Goal: Information Seeking & Learning: Learn about a topic

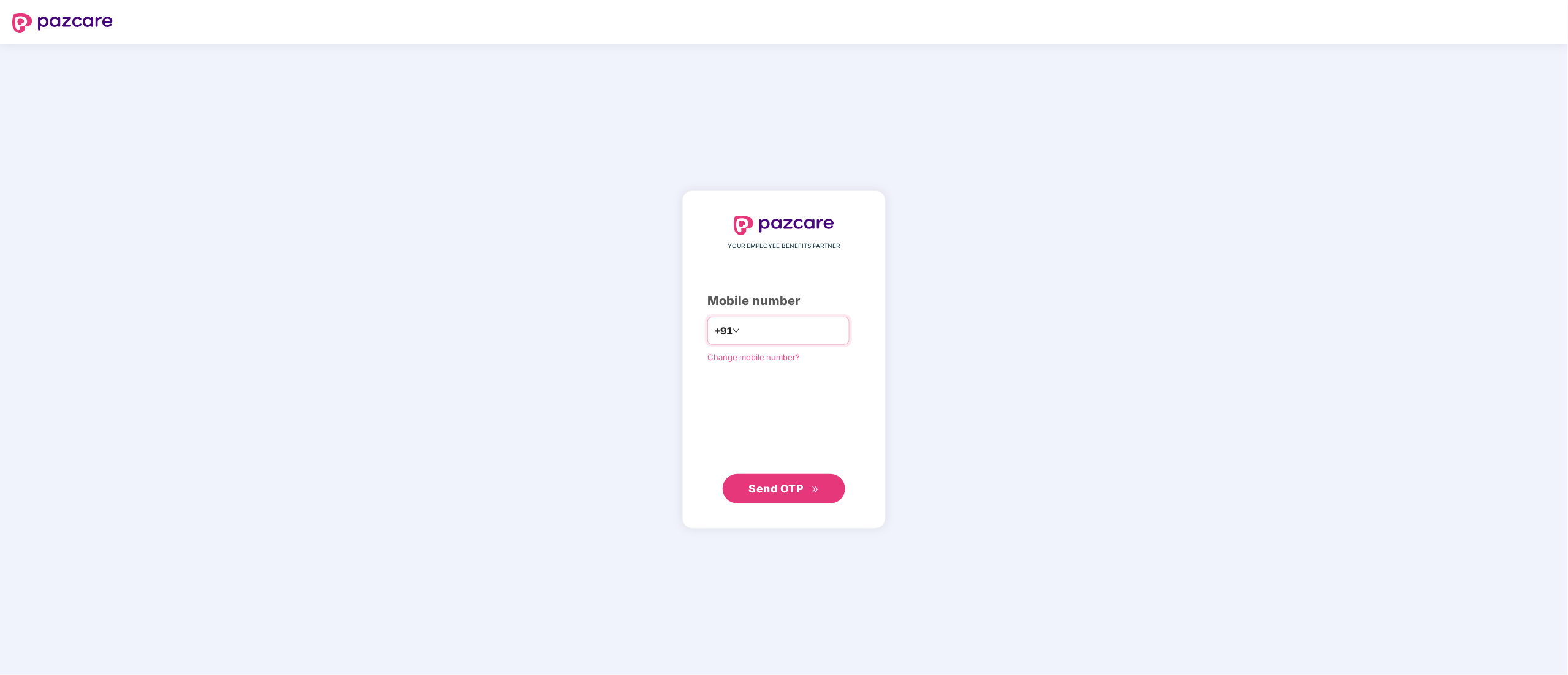
type input "**********"
click at [767, 484] on span "Send OTP" at bounding box center [776, 487] width 55 height 13
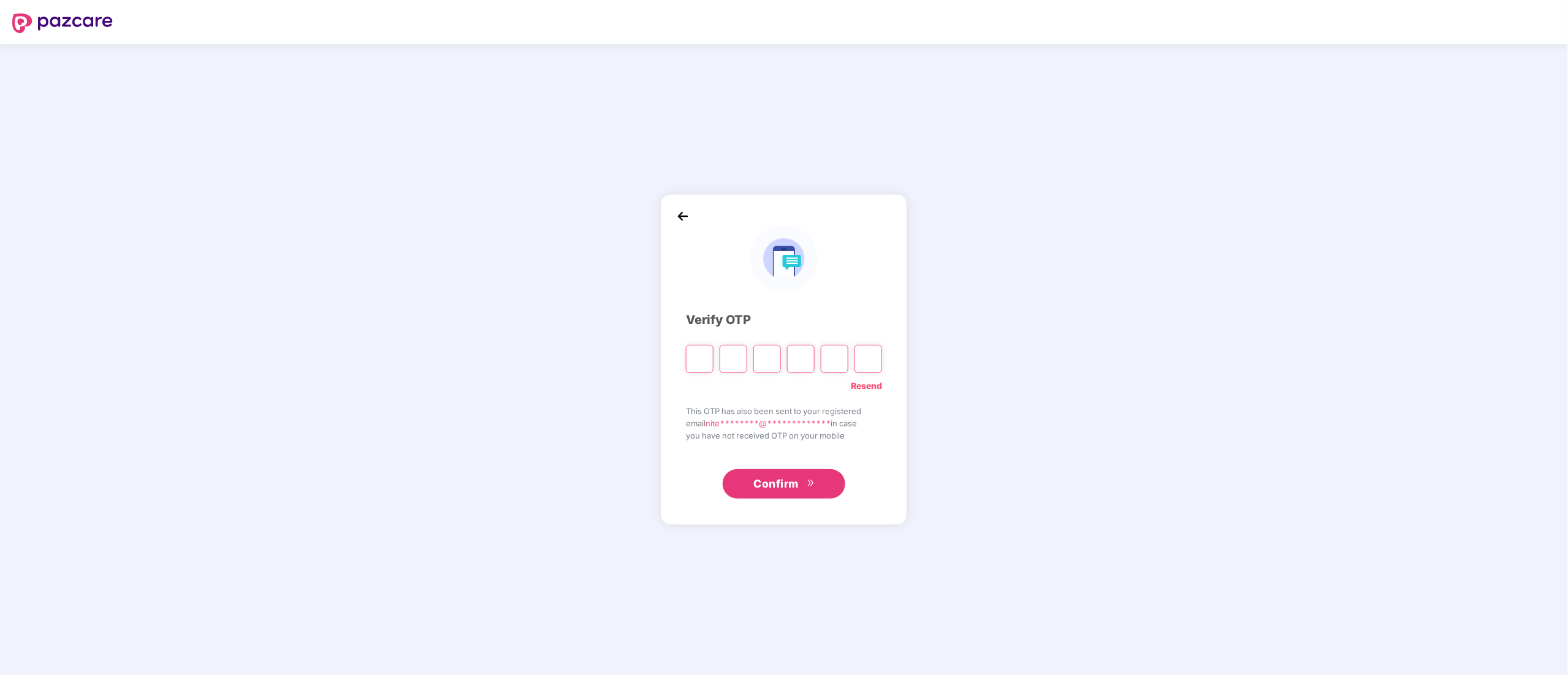
paste input "*"
type input "*"
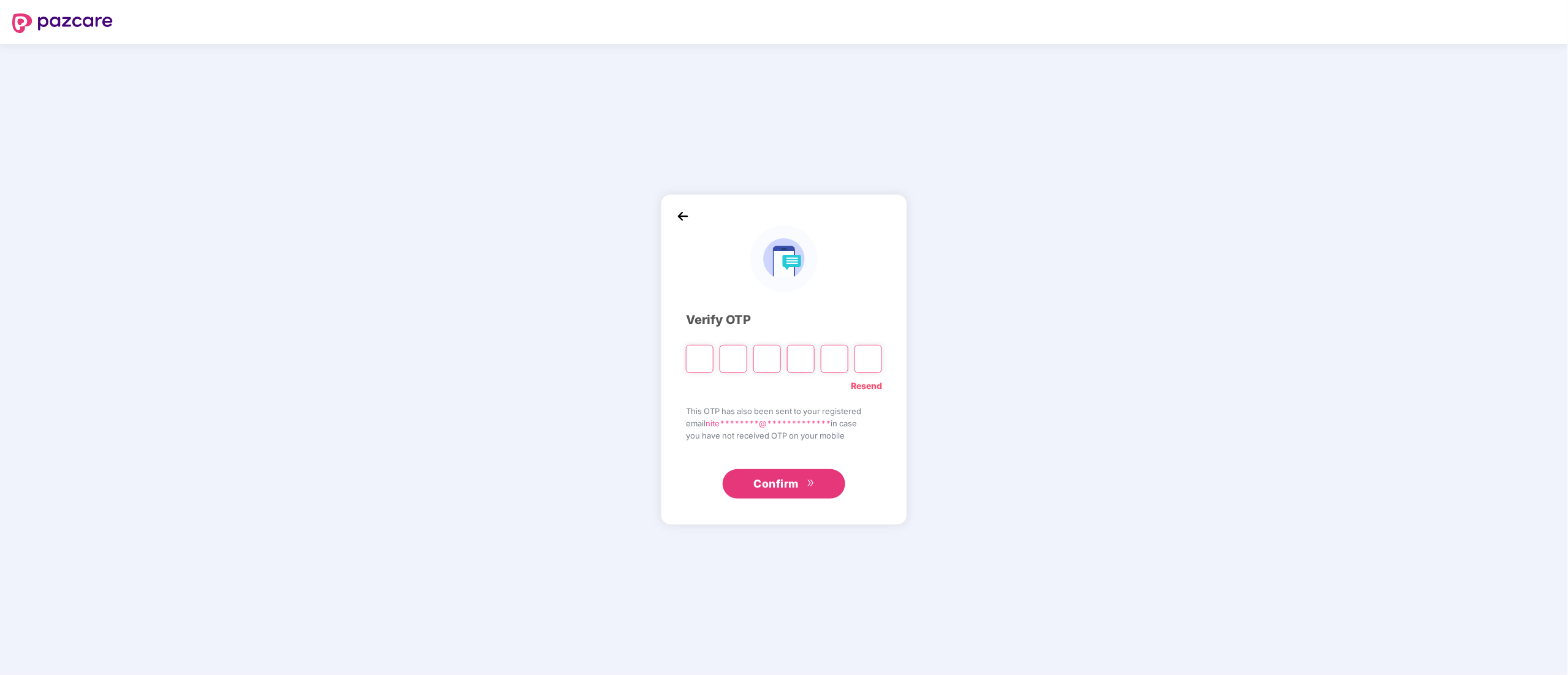
type input "*"
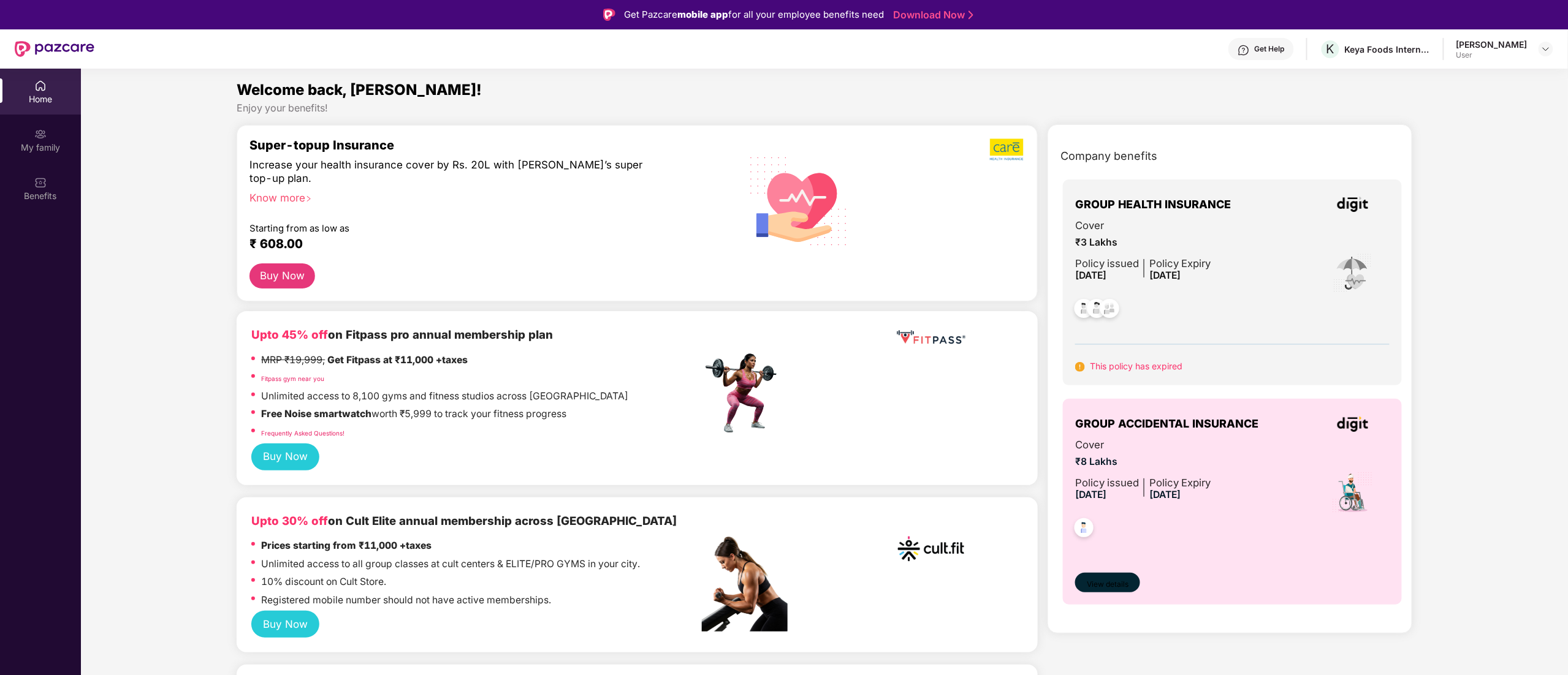
click at [1112, 585] on span "View details" at bounding box center [1108, 585] width 42 height 11
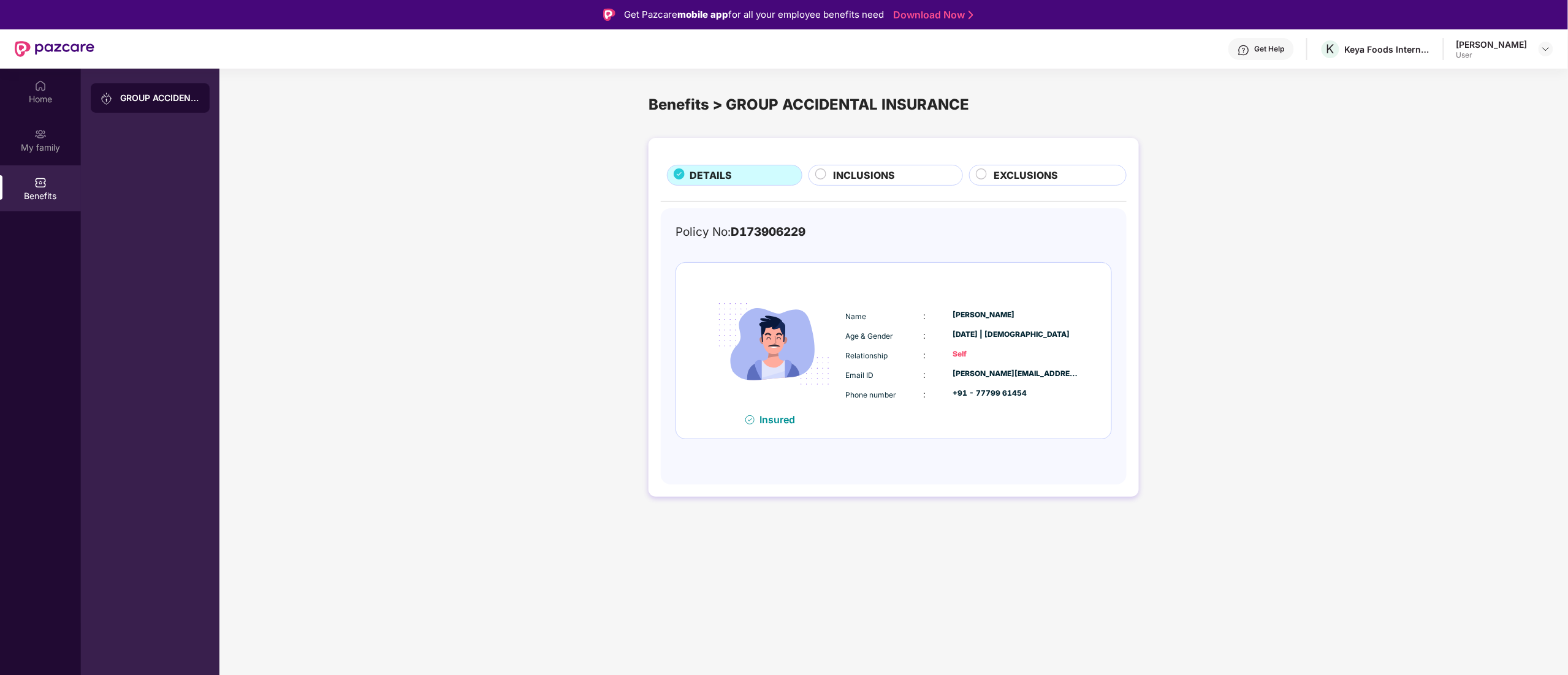
click at [856, 173] on span "INCLUSIONS" at bounding box center [864, 175] width 62 height 15
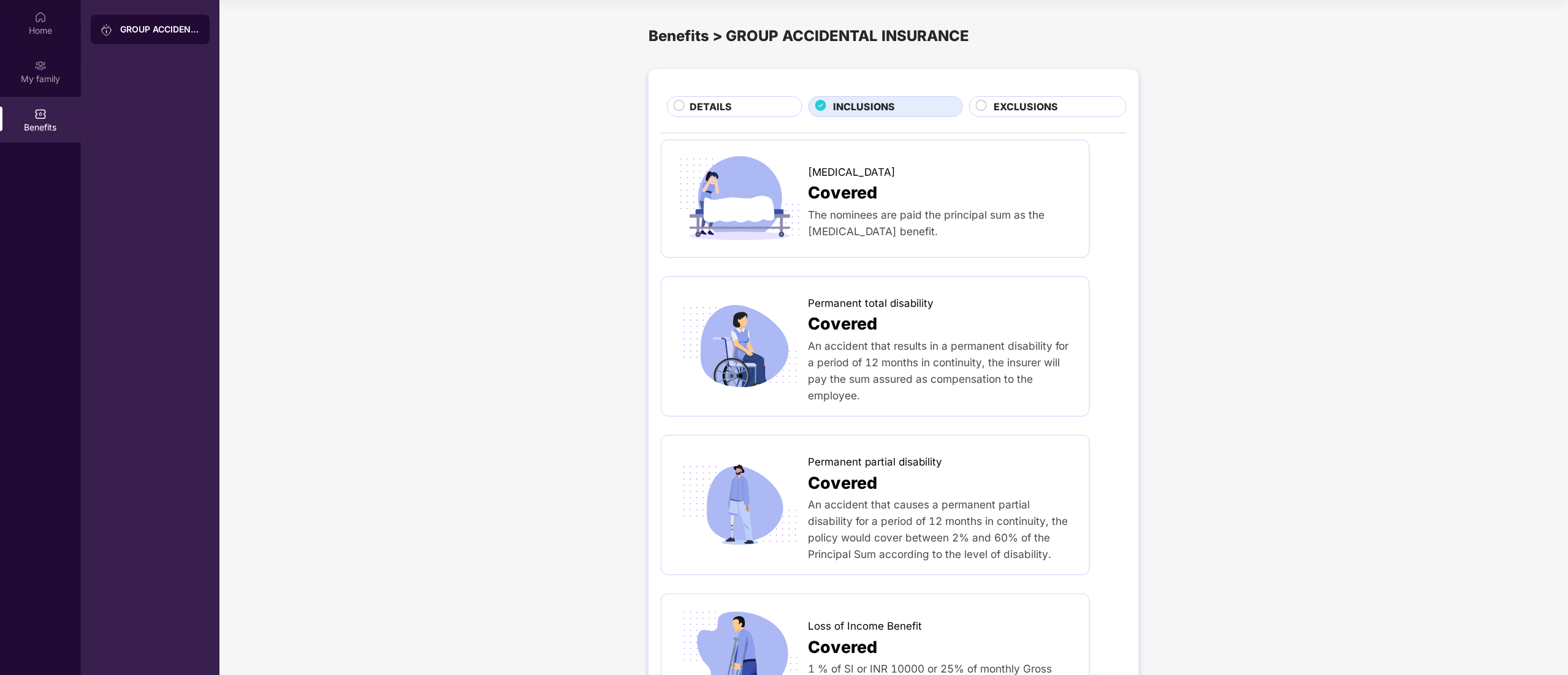
click at [1004, 102] on span "EXCLUSIONS" at bounding box center [1026, 107] width 65 height 15
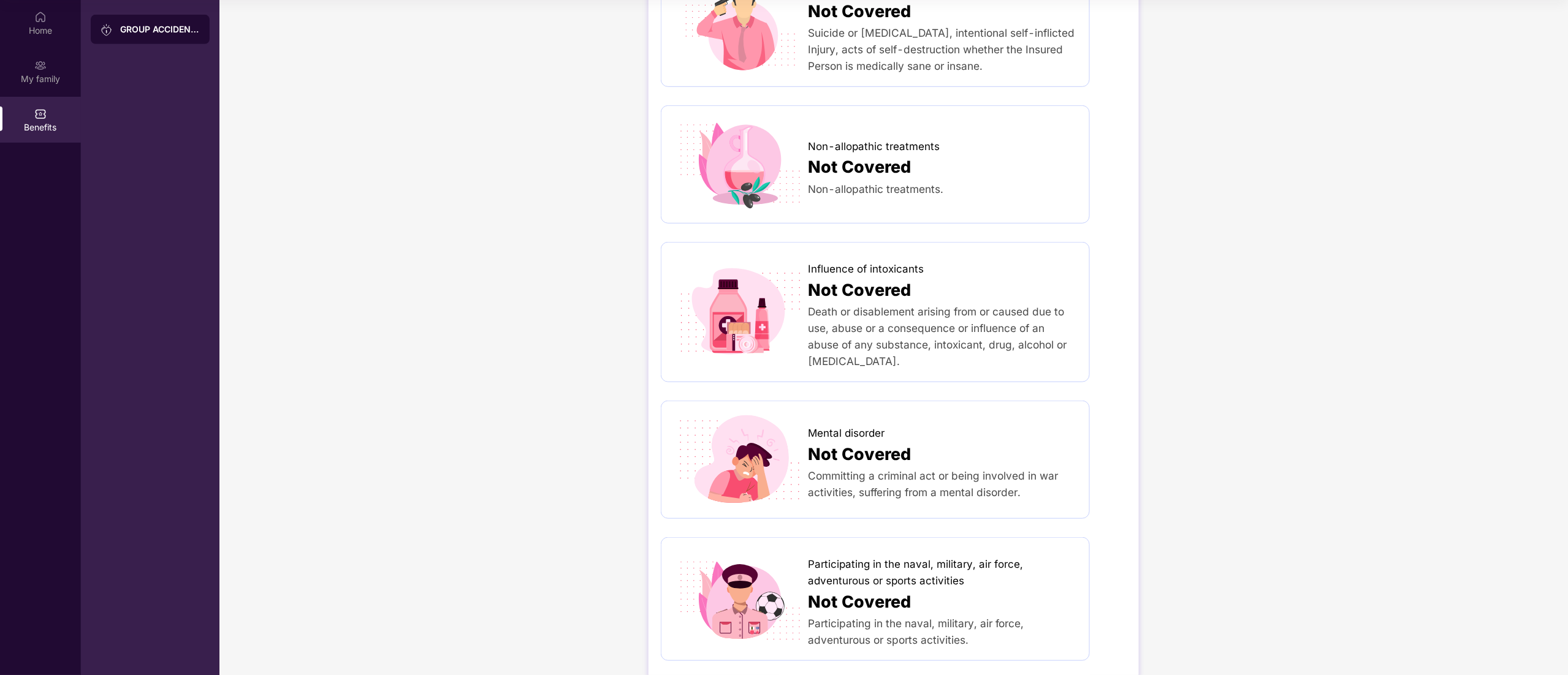
scroll to position [358, 0]
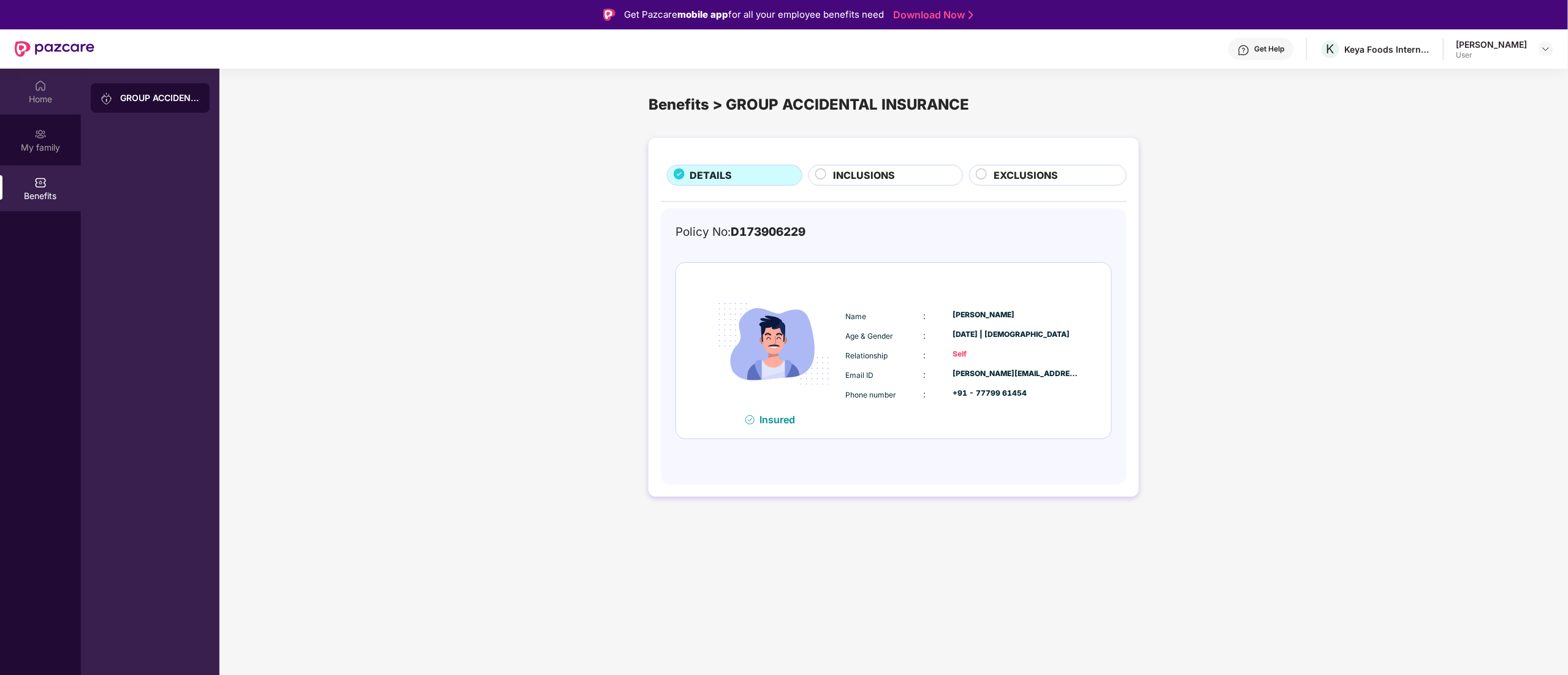
click at [40, 90] on div "Home" at bounding box center [40, 91] width 81 height 46
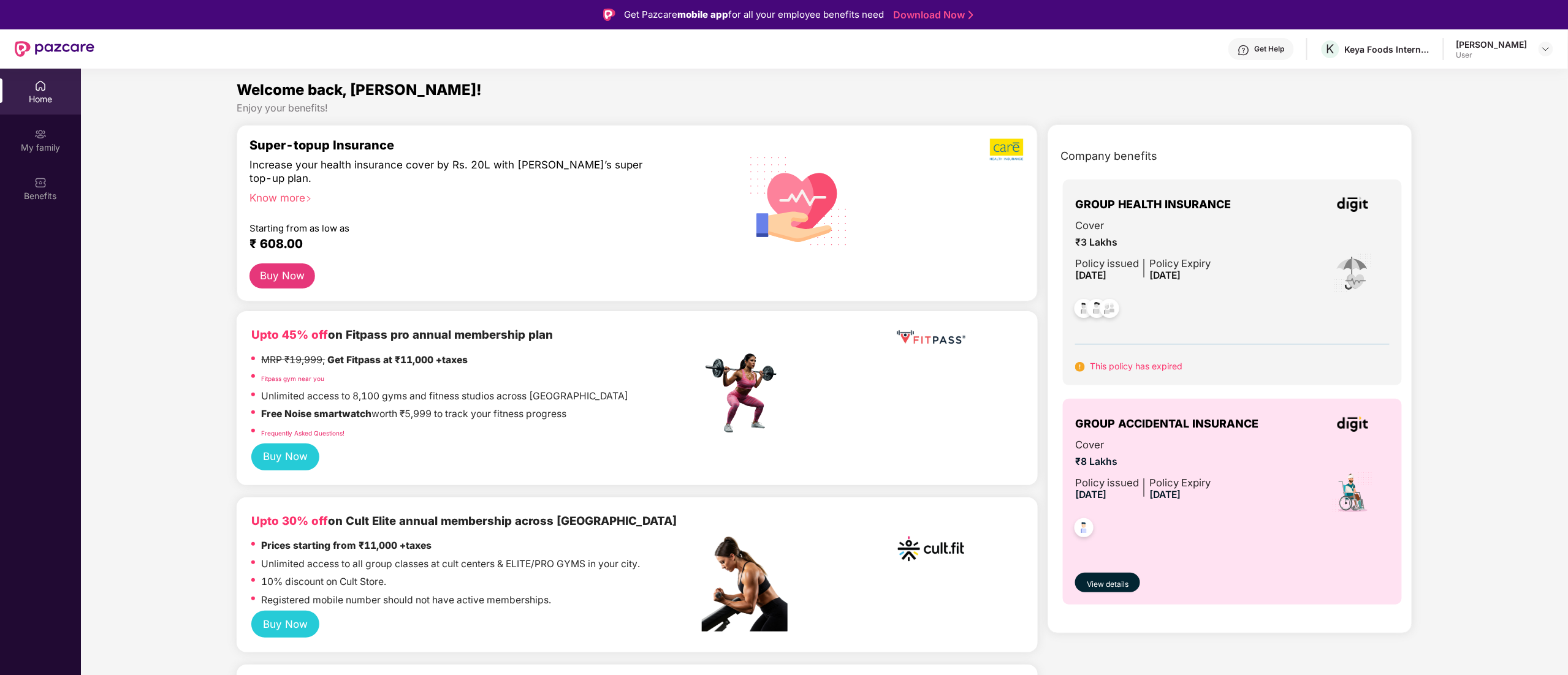
click at [1134, 376] on div "GROUP HEALTH INSURANCE Cover ₹3 Lakhs Policy issued [DATE] Policy Expiry [DATE]…" at bounding box center [1232, 282] width 339 height 206
click at [1146, 491] on div at bounding box center [1144, 488] width 11 height 28
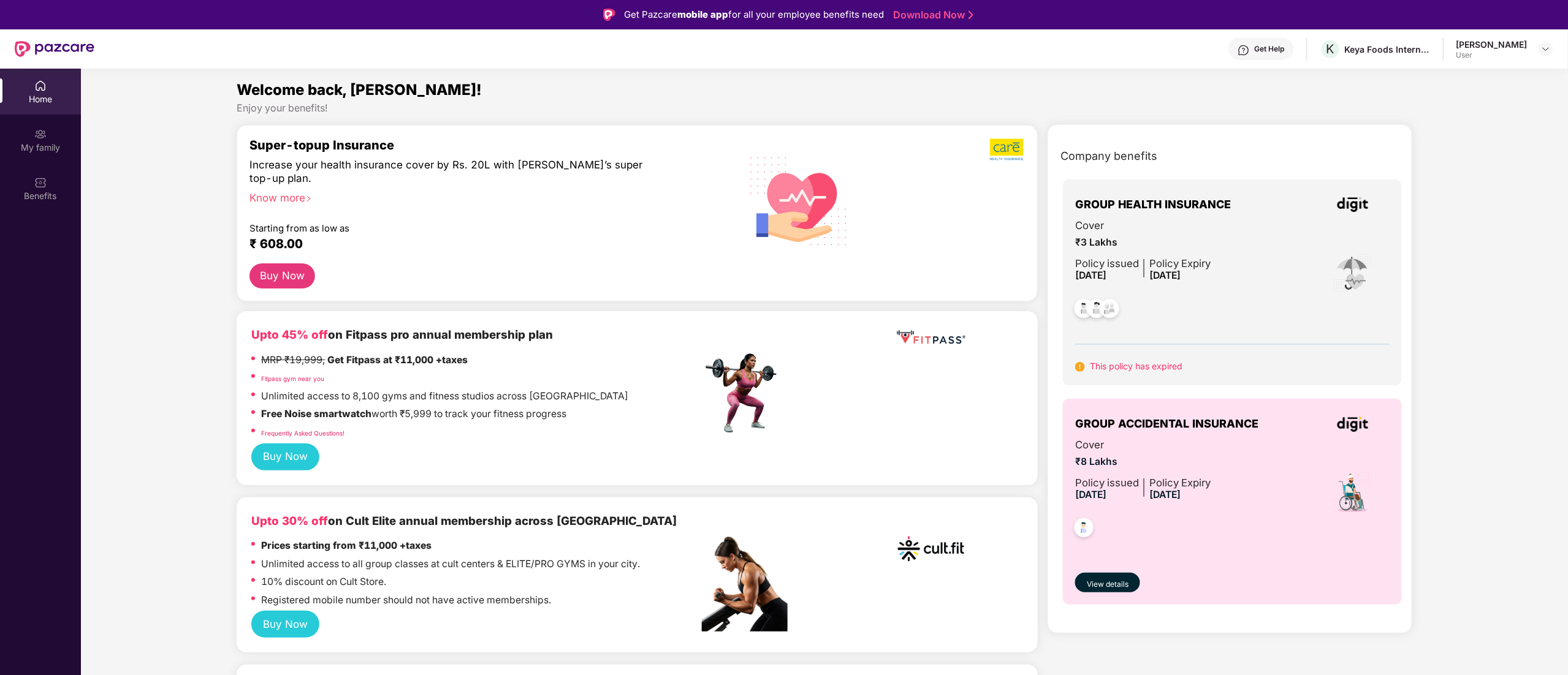
click at [398, 330] on b "Upto 45% off on Fitpass pro annual membership plan" at bounding box center [402, 335] width 302 height 14
click at [561, 323] on div "Upto 45% off on Fitpass pro annual membership plan MRP ₹19,999, Get Fitpass at …" at bounding box center [637, 398] width 801 height 173
click at [286, 83] on span "Welcome back, [PERSON_NAME]!" at bounding box center [359, 90] width 245 height 17
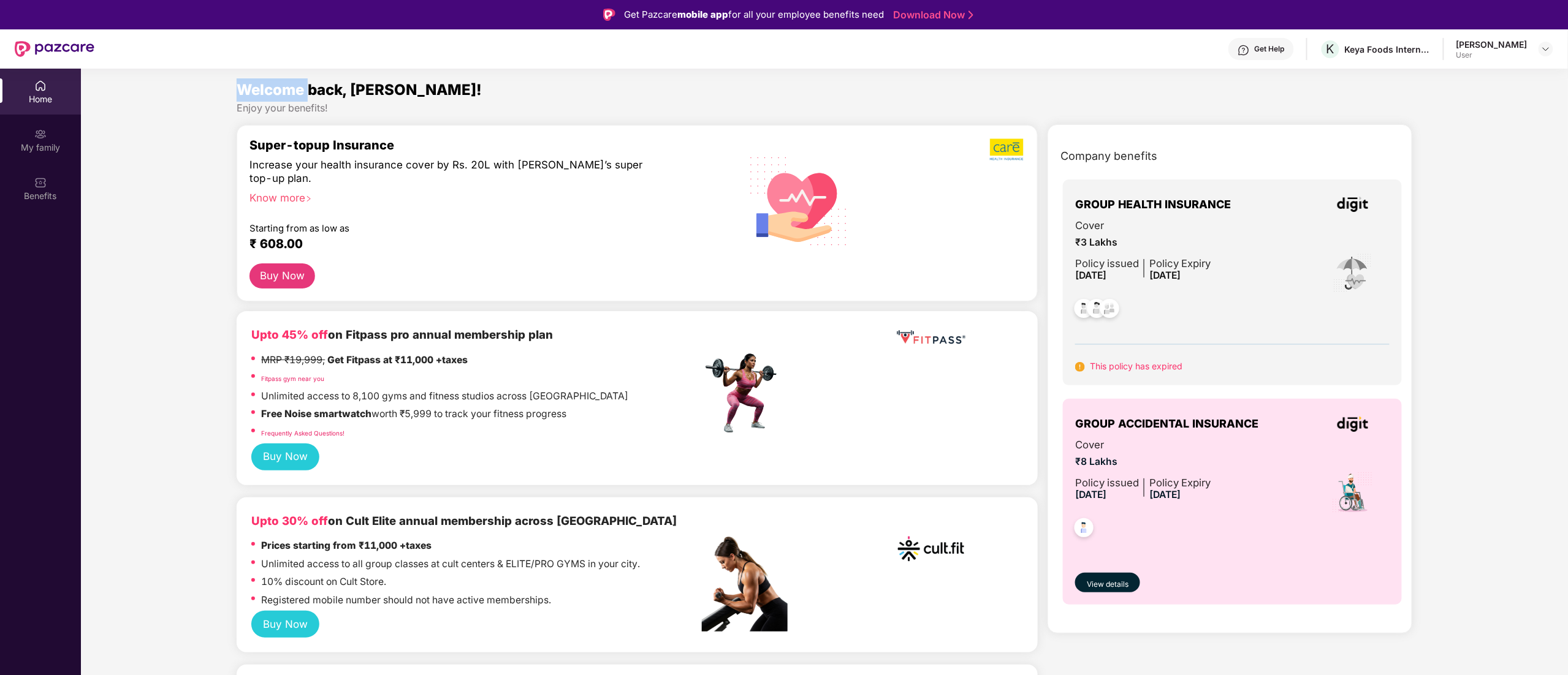
click at [286, 83] on span "Welcome back, [PERSON_NAME]!" at bounding box center [359, 90] width 245 height 17
click at [511, 102] on div "Enjoy your benefits!" at bounding box center [824, 108] width 1175 height 13
click at [1543, 52] on img at bounding box center [1546, 49] width 10 height 10
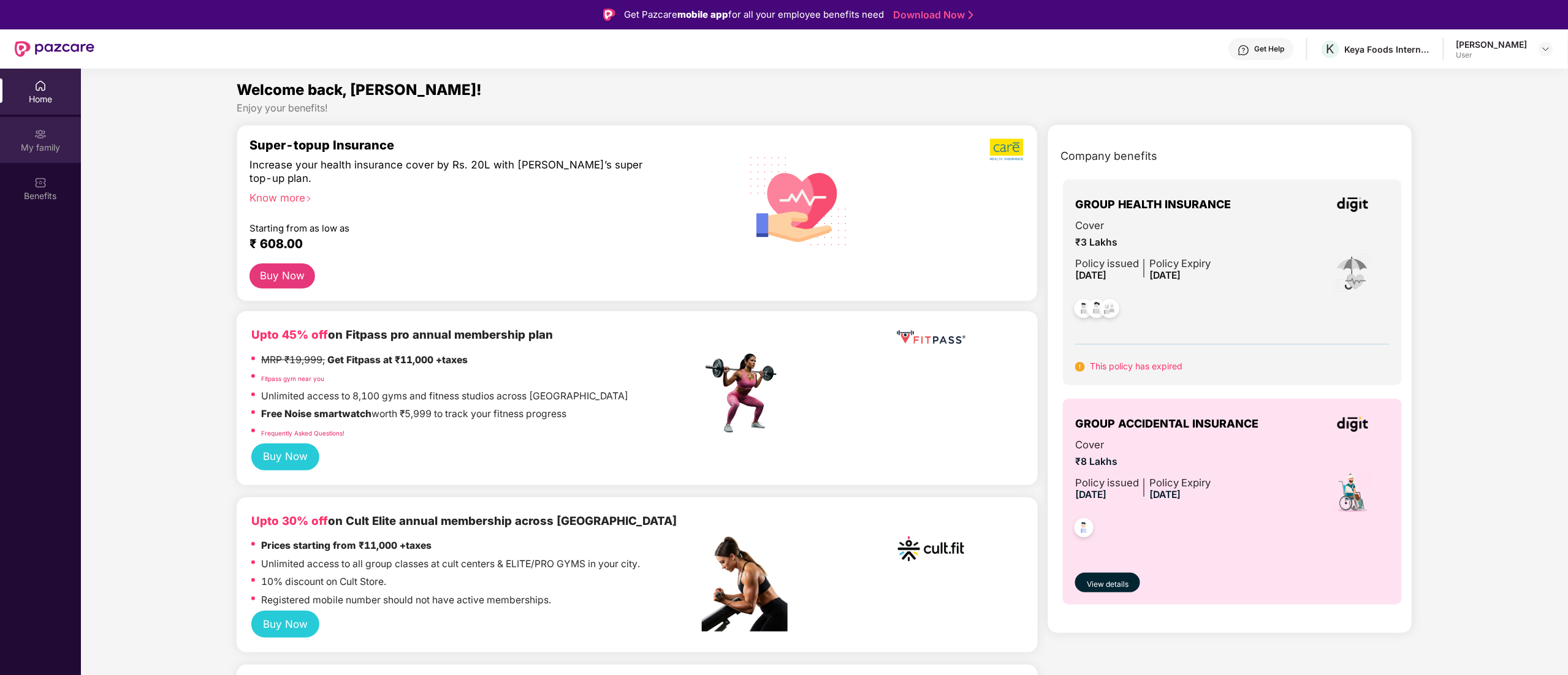
click at [44, 151] on div "My family" at bounding box center [40, 147] width 81 height 12
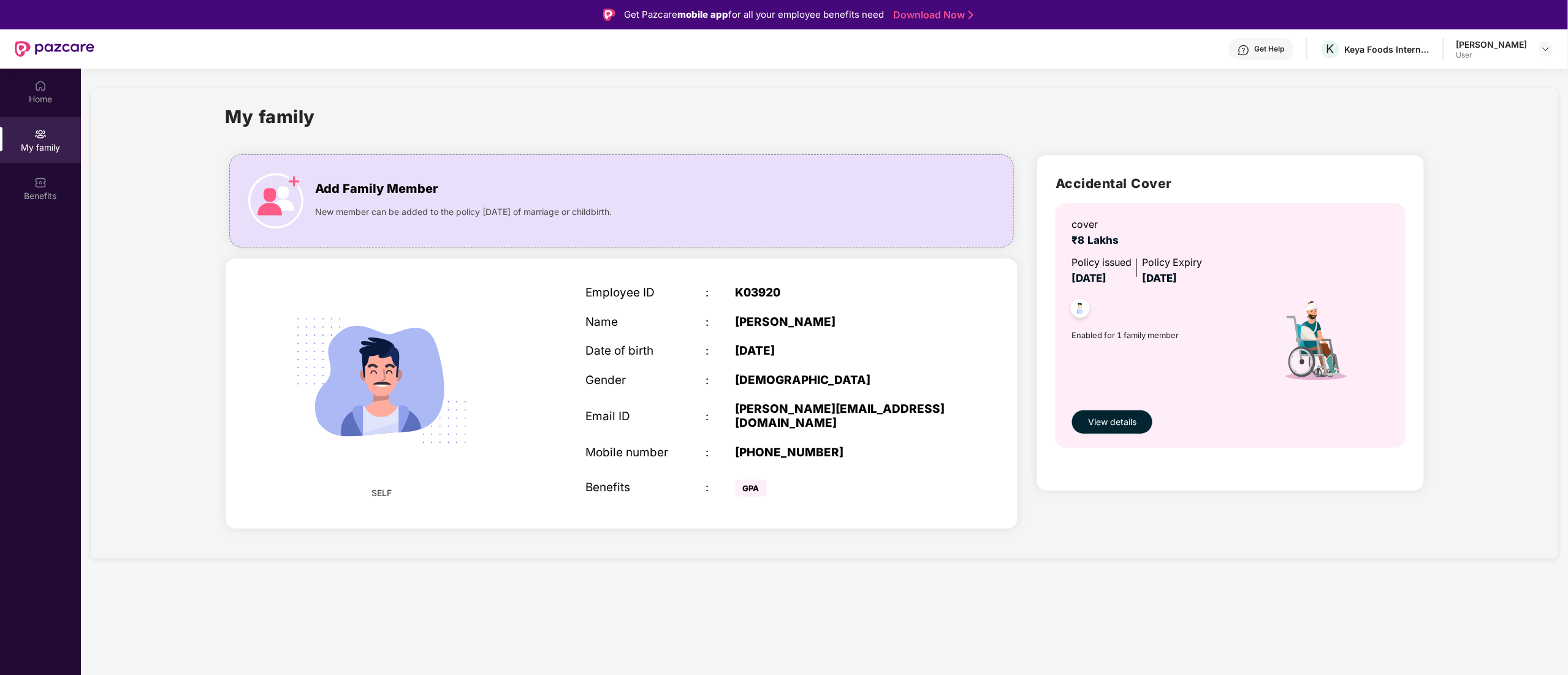
click at [1094, 424] on span "View details" at bounding box center [1112, 422] width 49 height 14
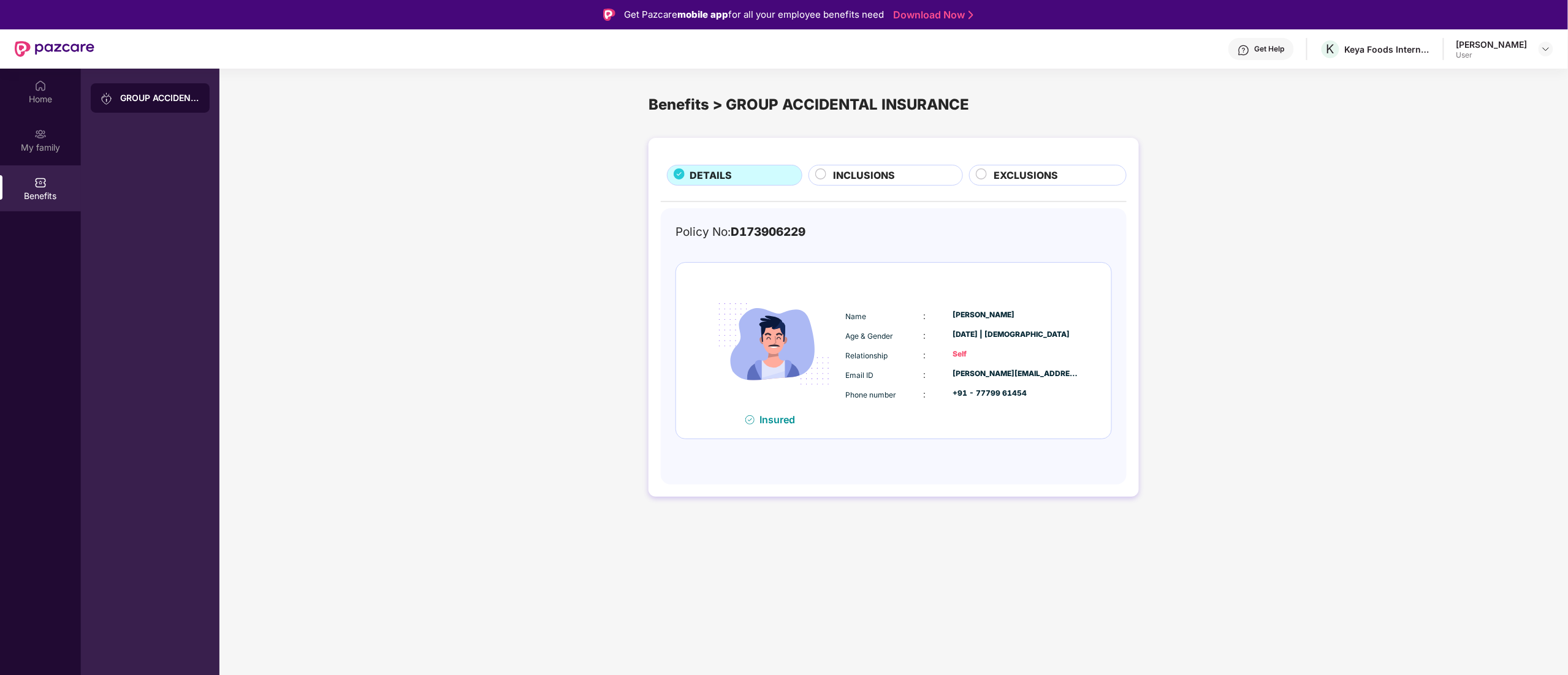
click at [868, 166] on div "INCLUSIONS" at bounding box center [886, 175] width 155 height 21
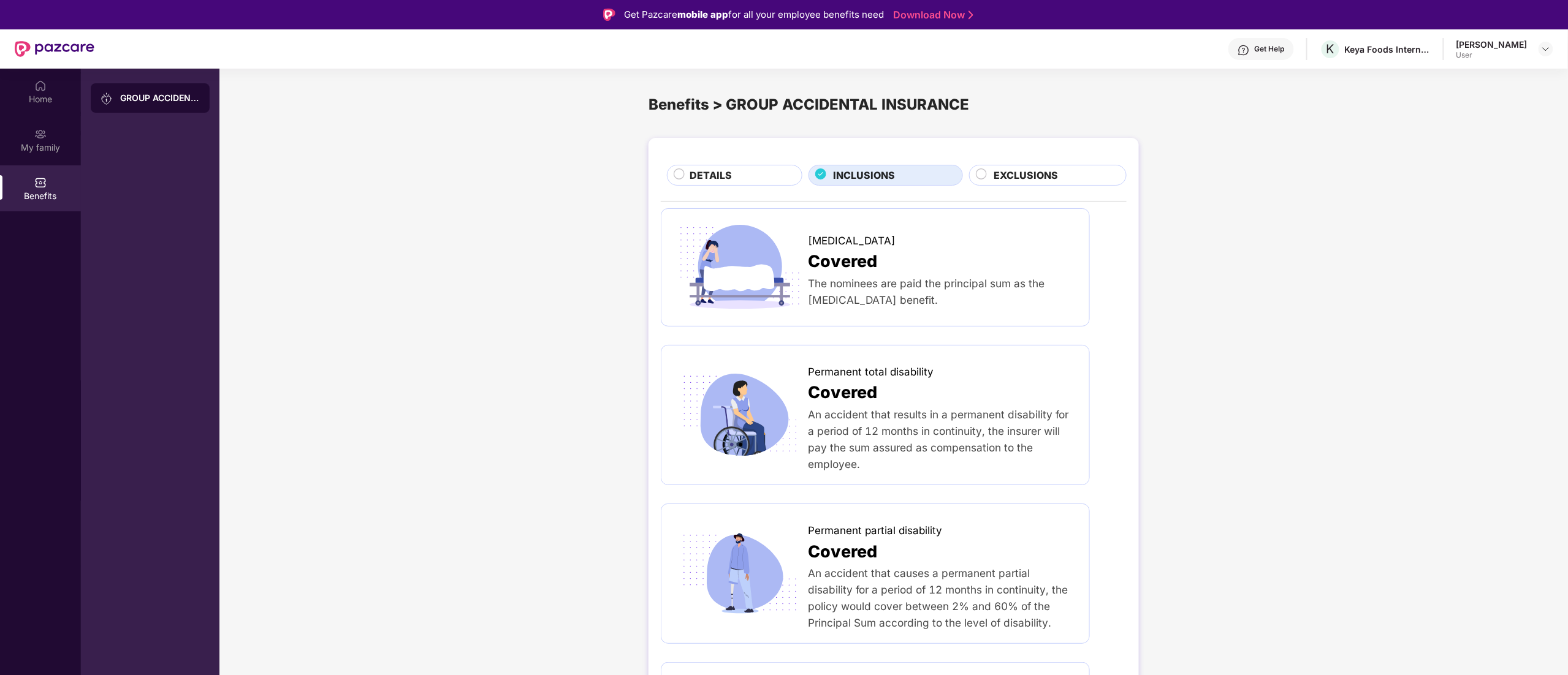
click at [725, 156] on div "DETAILS INCLUSIONS EXCLUSIONS [MEDICAL_DATA] Covered The nominees are paid the …" at bounding box center [894, 623] width 491 height 970
click at [725, 176] on span "DETAILS" at bounding box center [712, 175] width 43 height 15
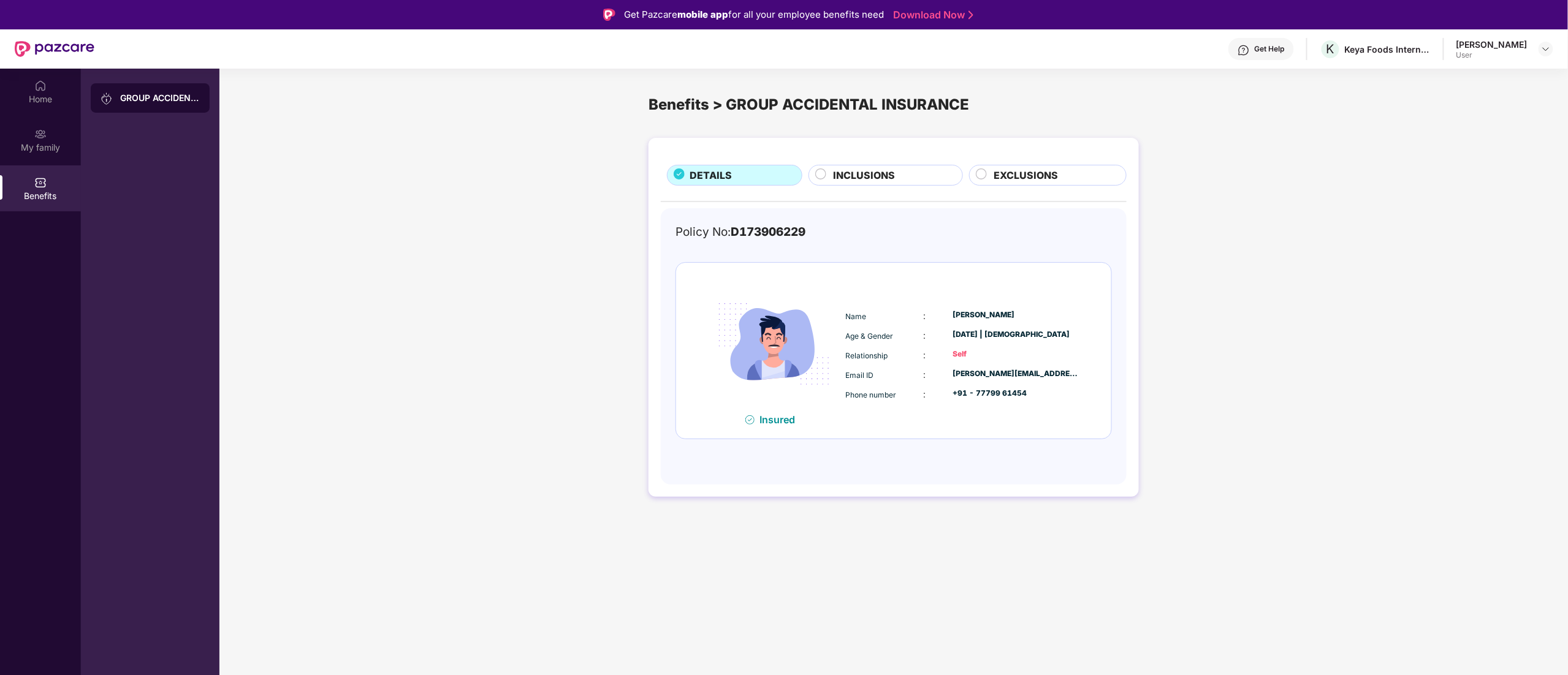
click at [1009, 173] on span "EXCLUSIONS" at bounding box center [1026, 175] width 65 height 15
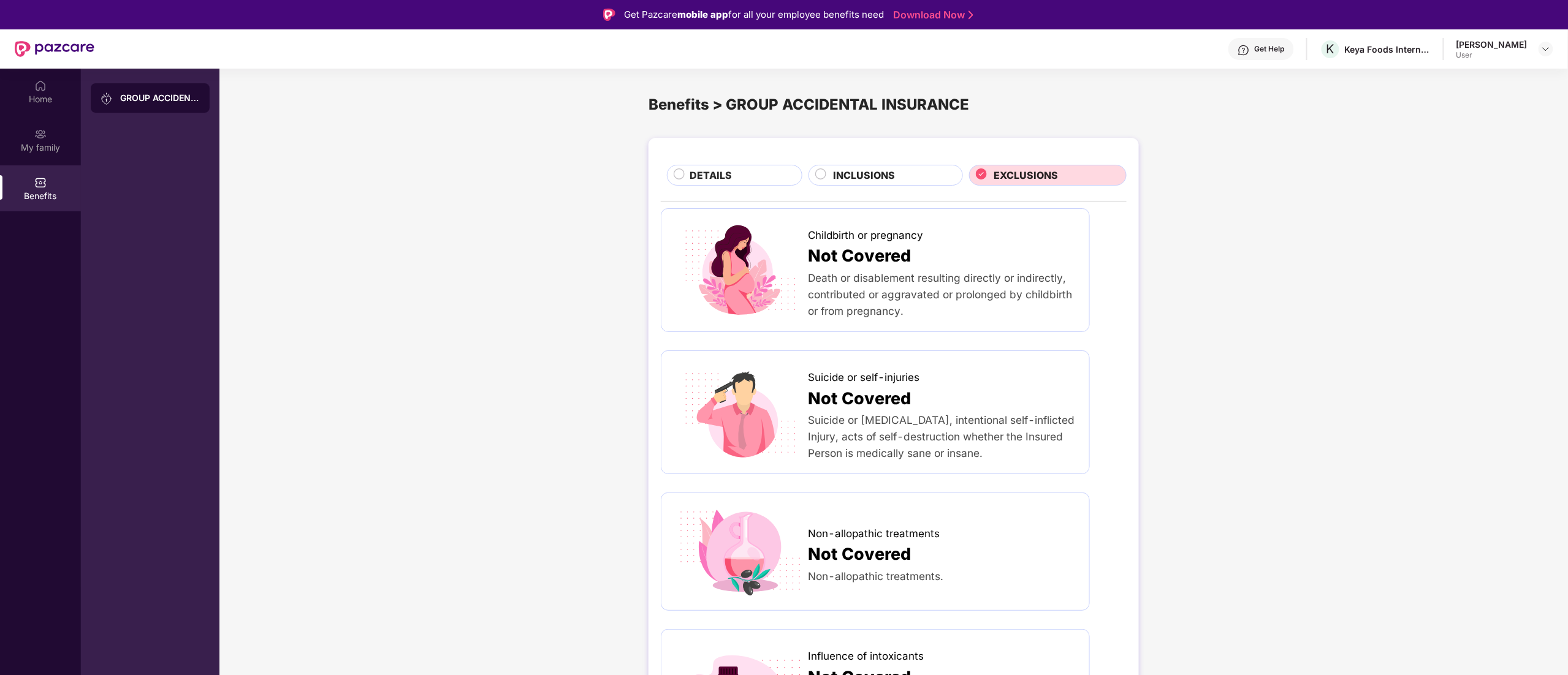
click at [758, 106] on div "Benefits > GROUP ACCIDENTAL INSURANCE" at bounding box center [894, 105] width 491 height 24
click at [873, 112] on div "Benefits > GROUP ACCIDENTAL INSURANCE" at bounding box center [894, 105] width 491 height 24
click at [692, 107] on div "Benefits > GROUP ACCIDENTAL INSURANCE" at bounding box center [894, 105] width 491 height 24
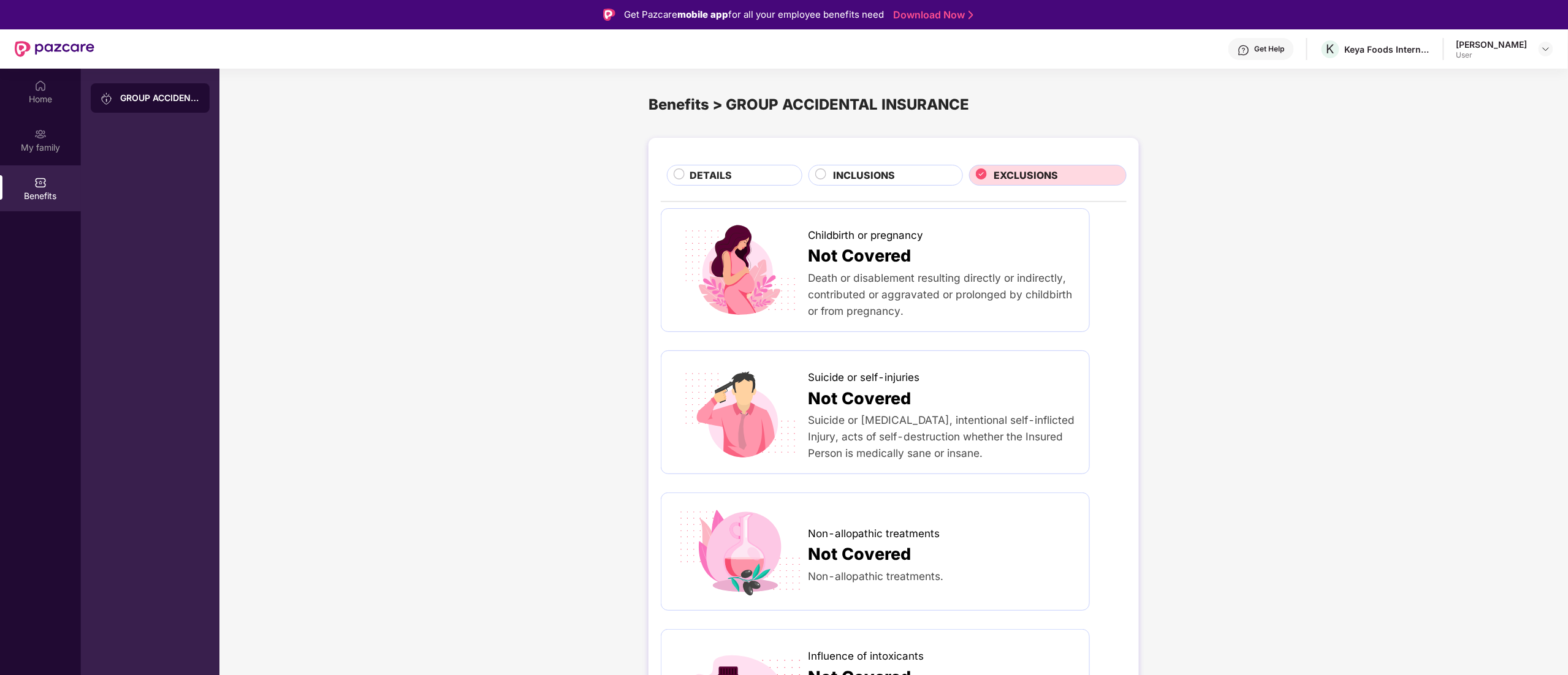
click at [792, 98] on div "Benefits > GROUP ACCIDENTAL INSURANCE" at bounding box center [894, 105] width 491 height 24
click at [26, 140] on div "My family" at bounding box center [40, 140] width 81 height 46
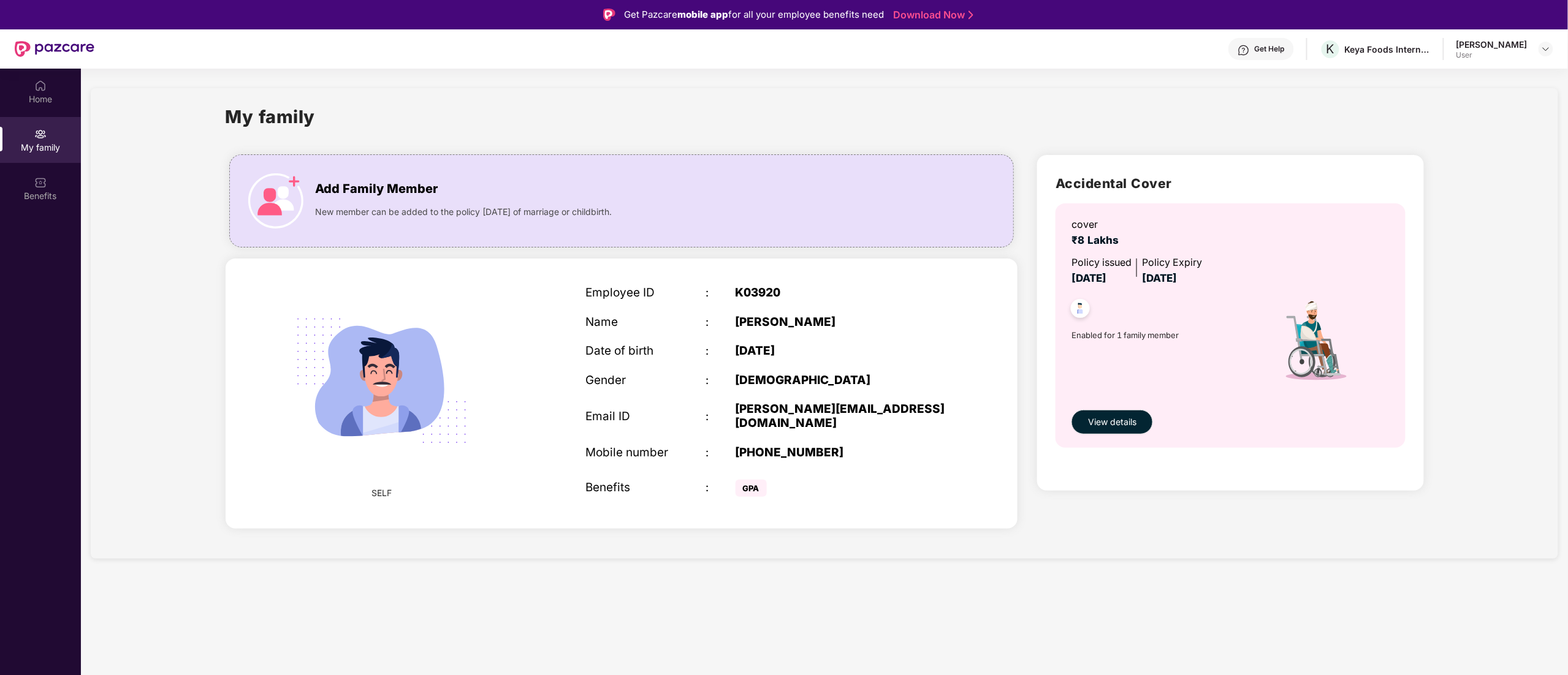
click at [751, 313] on div "Employee ID : K03920 Name : [PERSON_NAME] Date of birth : [DEMOGRAPHIC_DATA] Ge…" at bounding box center [765, 393] width 384 height 245
click at [33, 198] on div "Benefits" at bounding box center [40, 196] width 81 height 12
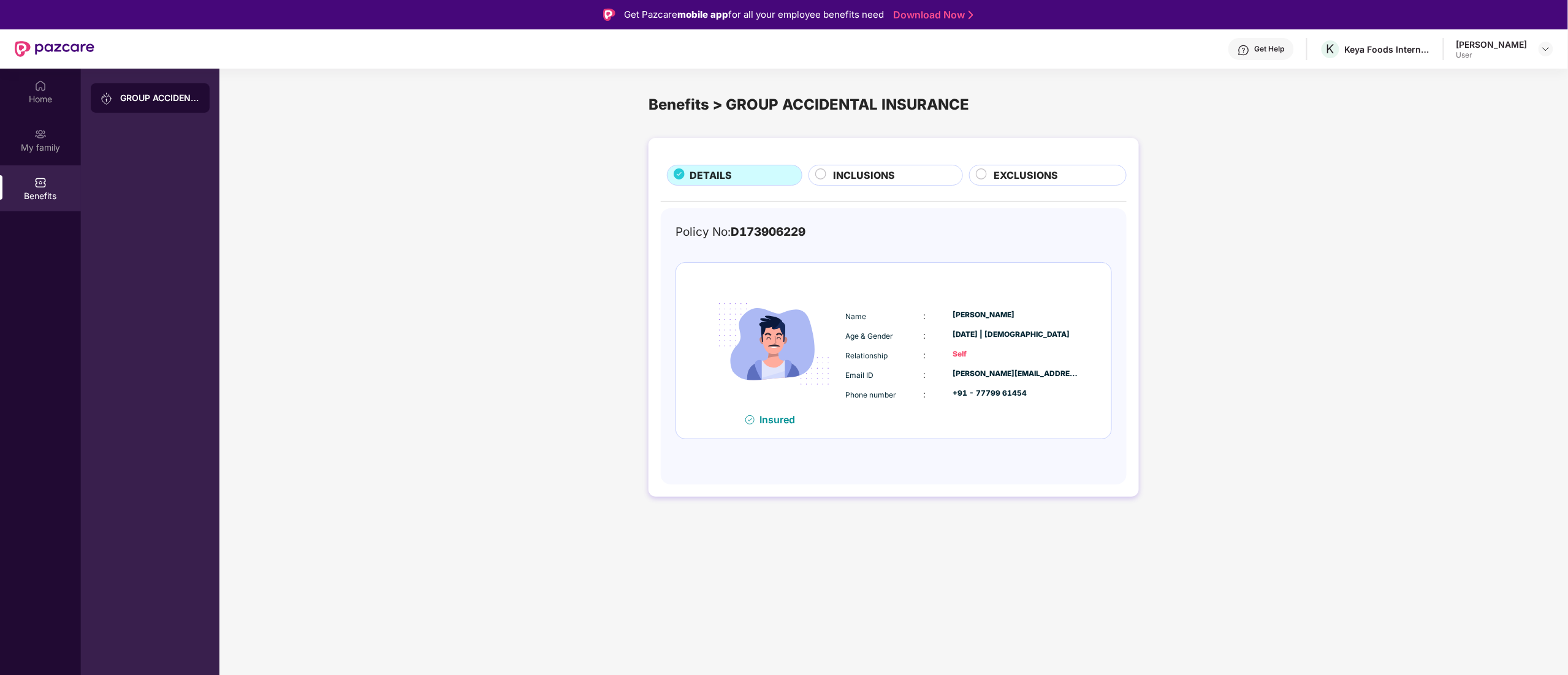
click at [1058, 375] on div "[PERSON_NAME][EMAIL_ADDRESS][DOMAIN_NAME]" at bounding box center [1016, 374] width 126 height 11
drag, startPoint x: 1074, startPoint y: 373, endPoint x: 947, endPoint y: 367, distance: 127.1
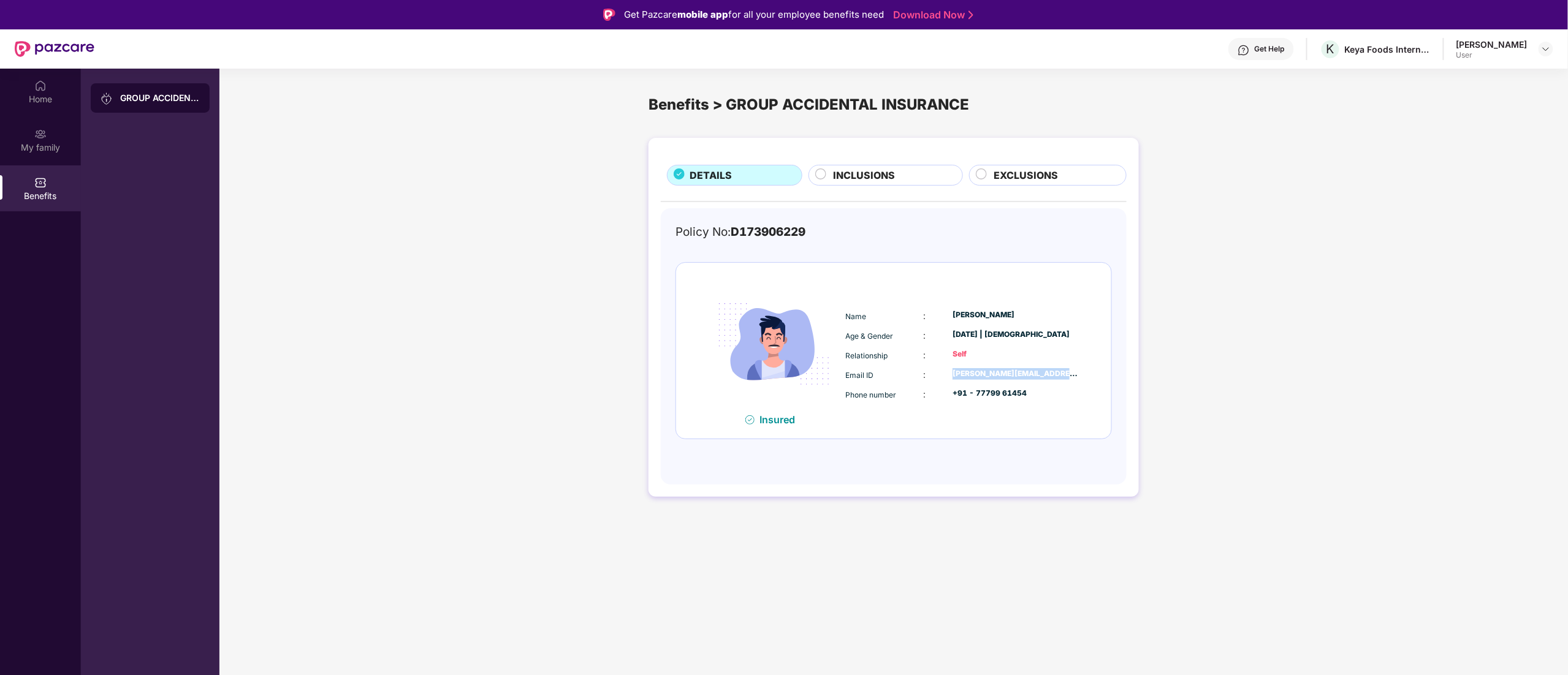
click at [947, 367] on div "Name : [PERSON_NAME] Age & Gender : [DATE] | [DEMOGRAPHIC_DATA] Relationship : …" at bounding box center [963, 355] width 240 height 104
click at [857, 373] on span "Email ID" at bounding box center [860, 375] width 28 height 9
drag, startPoint x: 1007, startPoint y: 393, endPoint x: 855, endPoint y: 399, distance: 152.1
click at [950, 393] on div "Phone number : +91 - 77799 61454" at bounding box center [963, 395] width 233 height 14
click at [855, 399] on span "Phone number" at bounding box center [871, 395] width 51 height 9
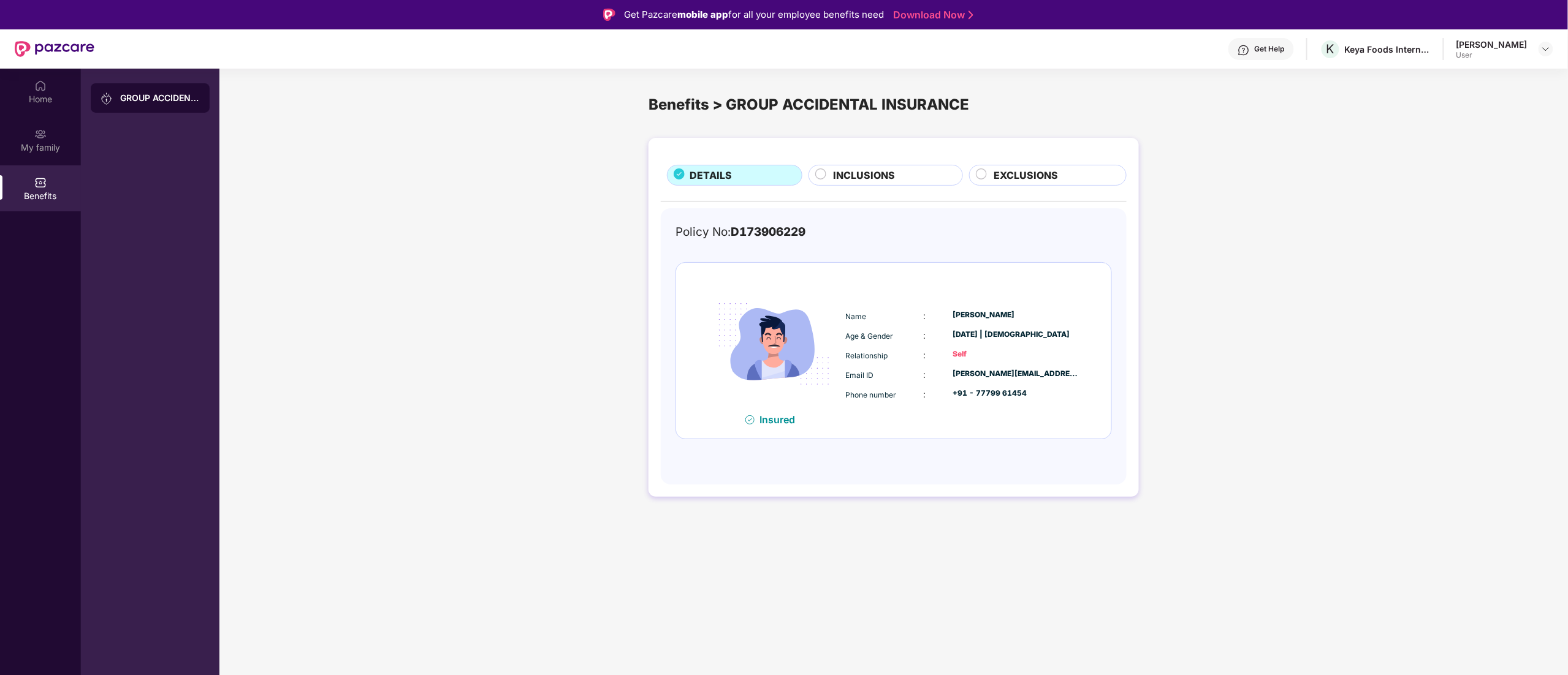
click at [855, 399] on span "Phone number" at bounding box center [871, 395] width 51 height 9
click at [947, 315] on div ":" at bounding box center [938, 316] width 30 height 14
drag, startPoint x: 957, startPoint y: 318, endPoint x: 1031, endPoint y: 344, distance: 78.4
click at [1031, 344] on div "Name : [PERSON_NAME] Age & Gender : [DATE] | [DEMOGRAPHIC_DATA] Relationship : …" at bounding box center [963, 355] width 240 height 104
click at [1008, 330] on div "[DATE] | [DEMOGRAPHIC_DATA]" at bounding box center [1016, 334] width 126 height 11
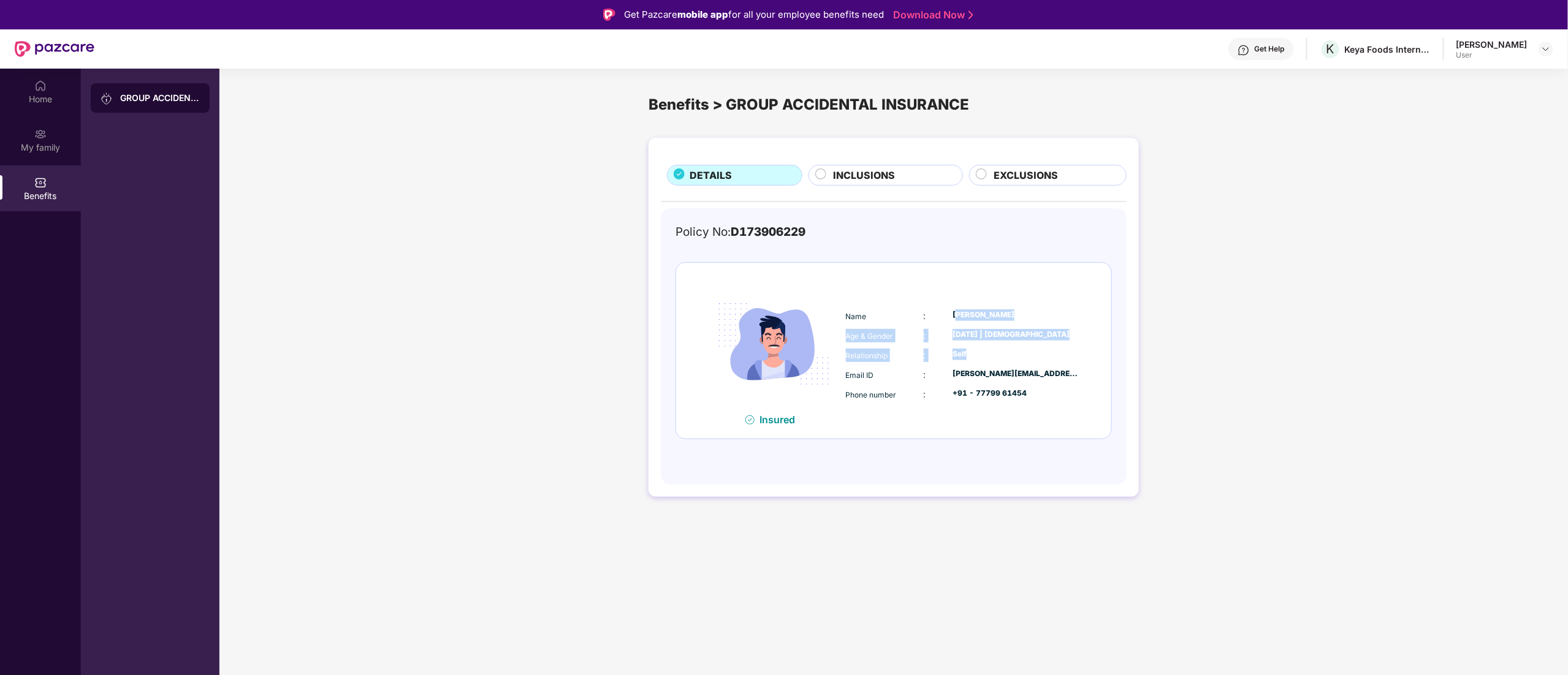
click at [985, 338] on div "[DATE] | [DEMOGRAPHIC_DATA]" at bounding box center [1016, 334] width 126 height 11
click at [893, 182] on span "INCLUSIONS" at bounding box center [864, 175] width 62 height 15
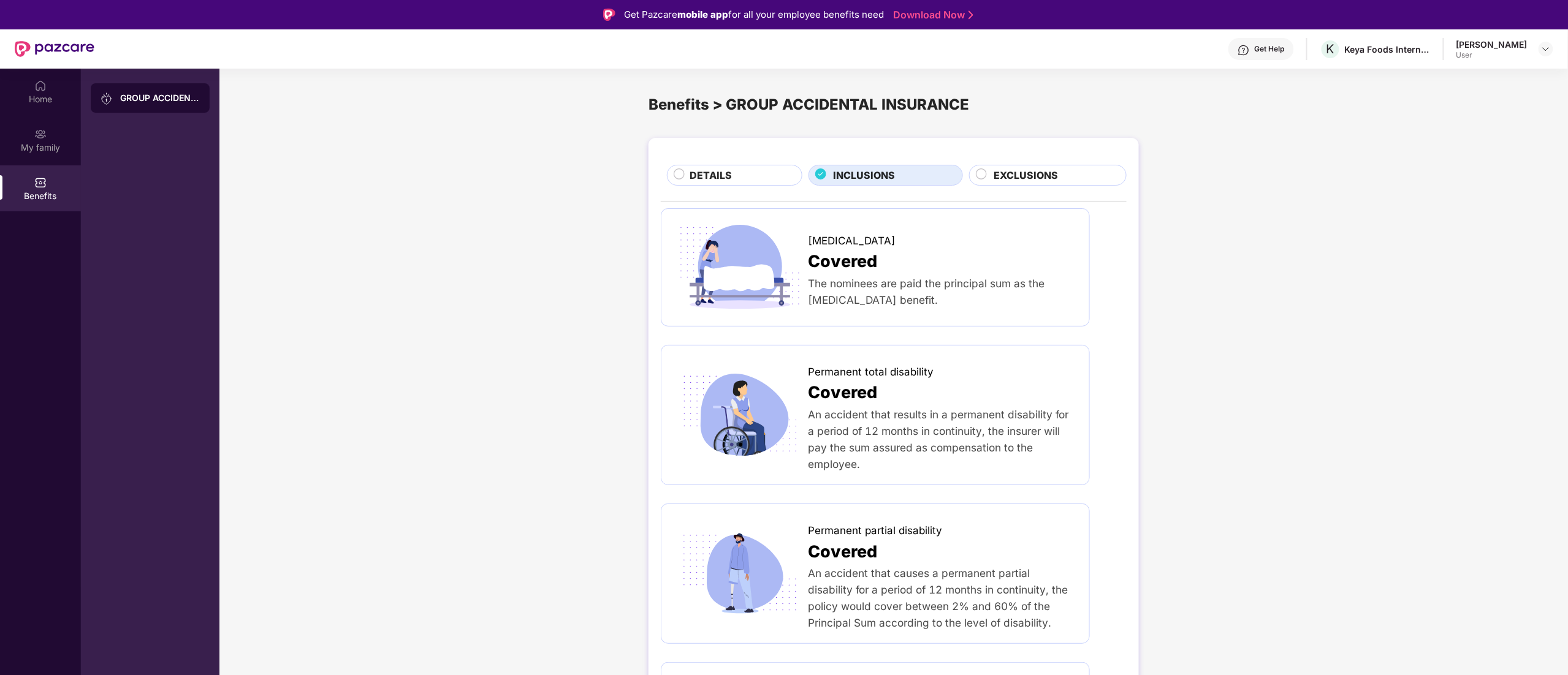
click at [1020, 175] on span "EXCLUSIONS" at bounding box center [1026, 175] width 65 height 15
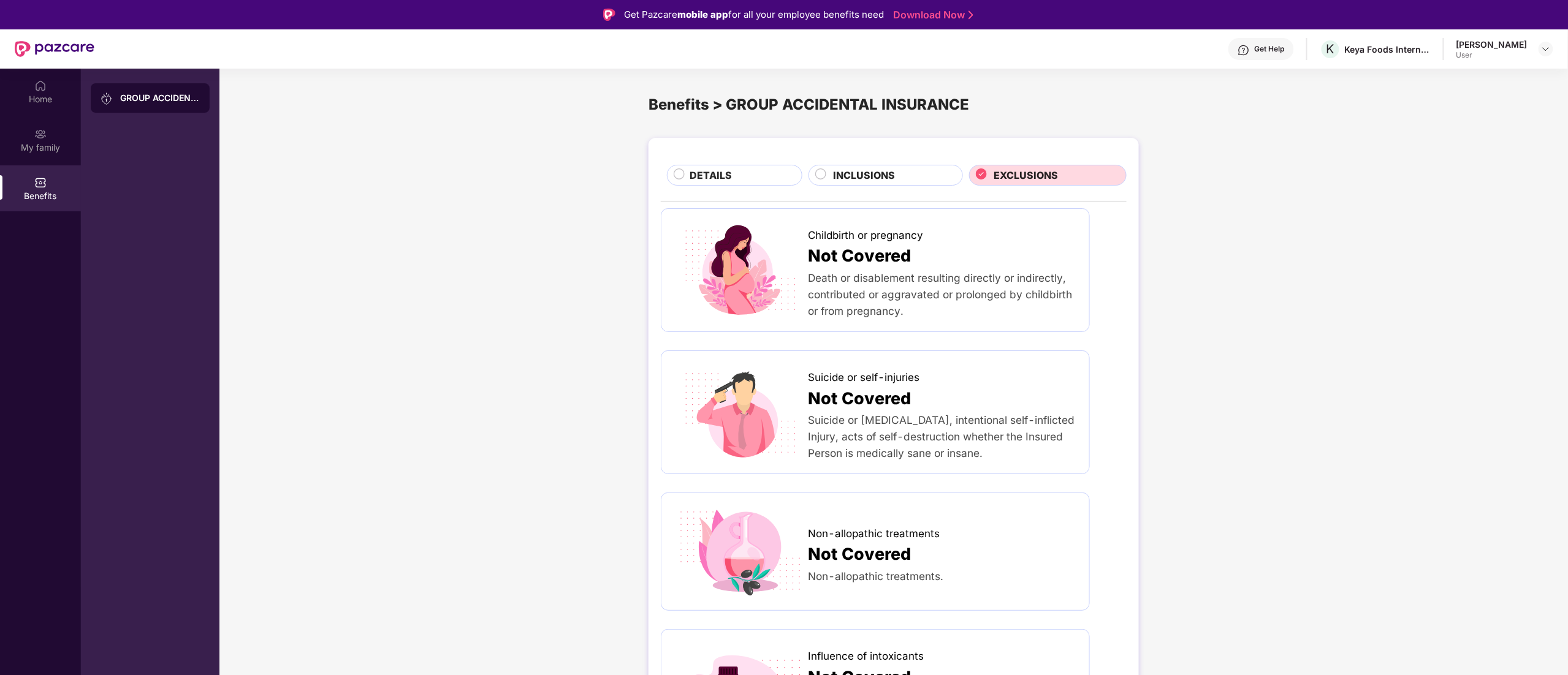
click at [841, 176] on span "INCLUSIONS" at bounding box center [864, 175] width 62 height 15
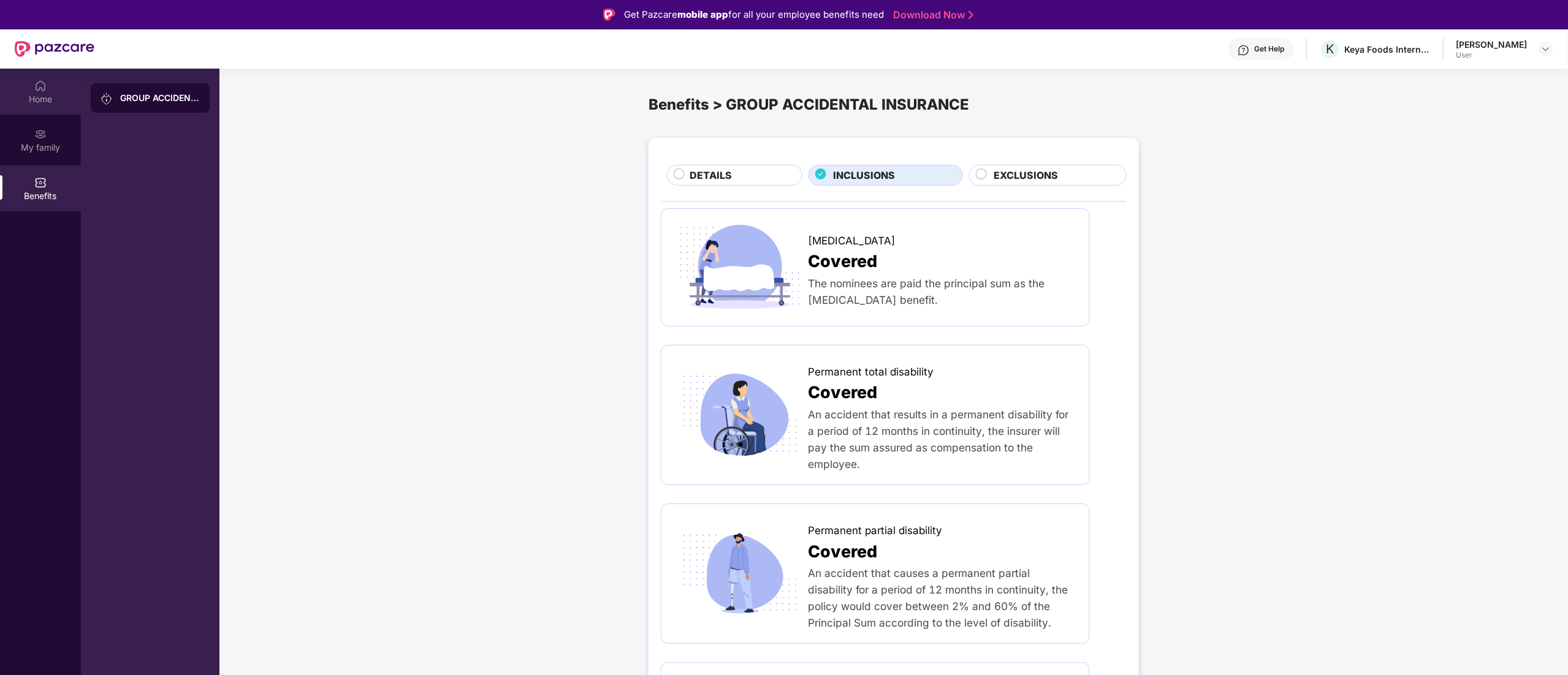
click at [48, 105] on div "Home" at bounding box center [40, 99] width 81 height 12
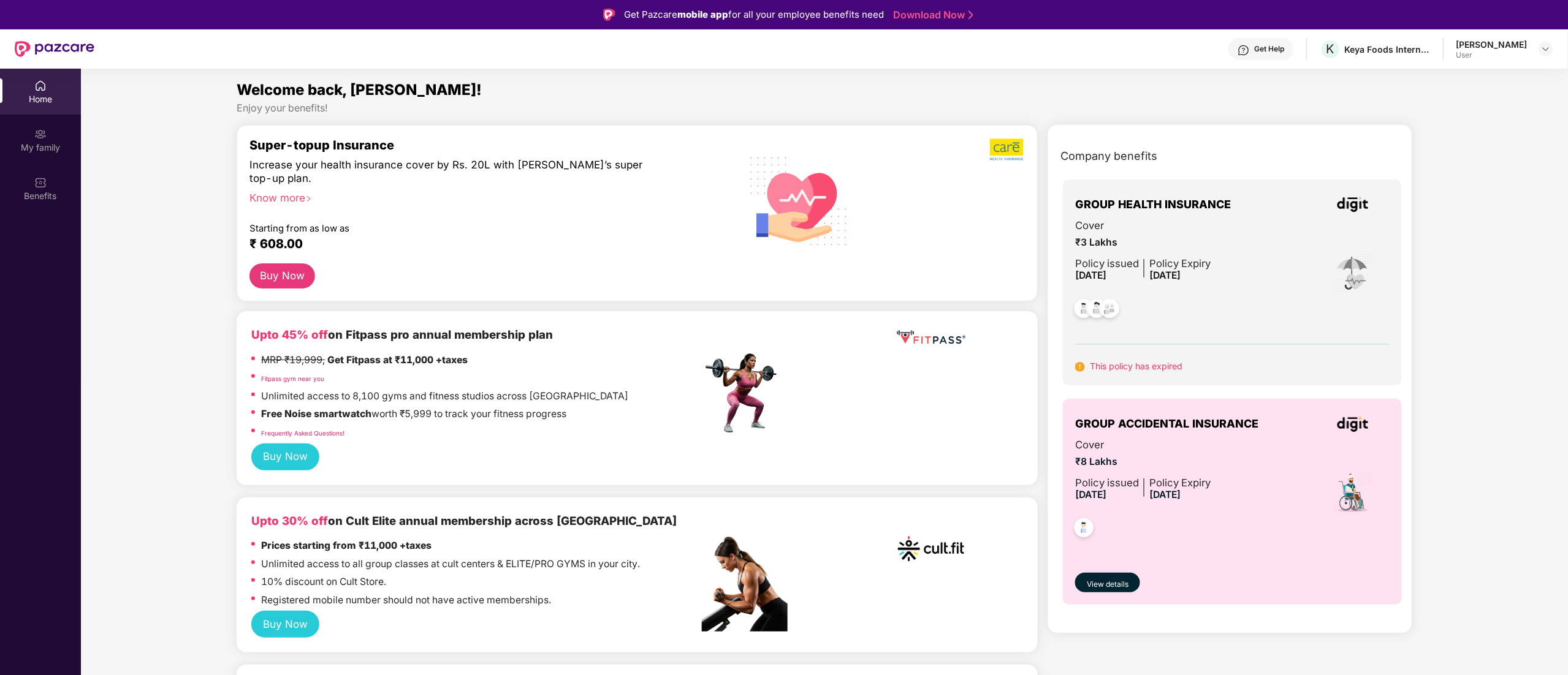
click at [1102, 301] on img at bounding box center [1110, 311] width 30 height 30
click at [1176, 273] on span "[DATE]" at bounding box center [1165, 275] width 31 height 11
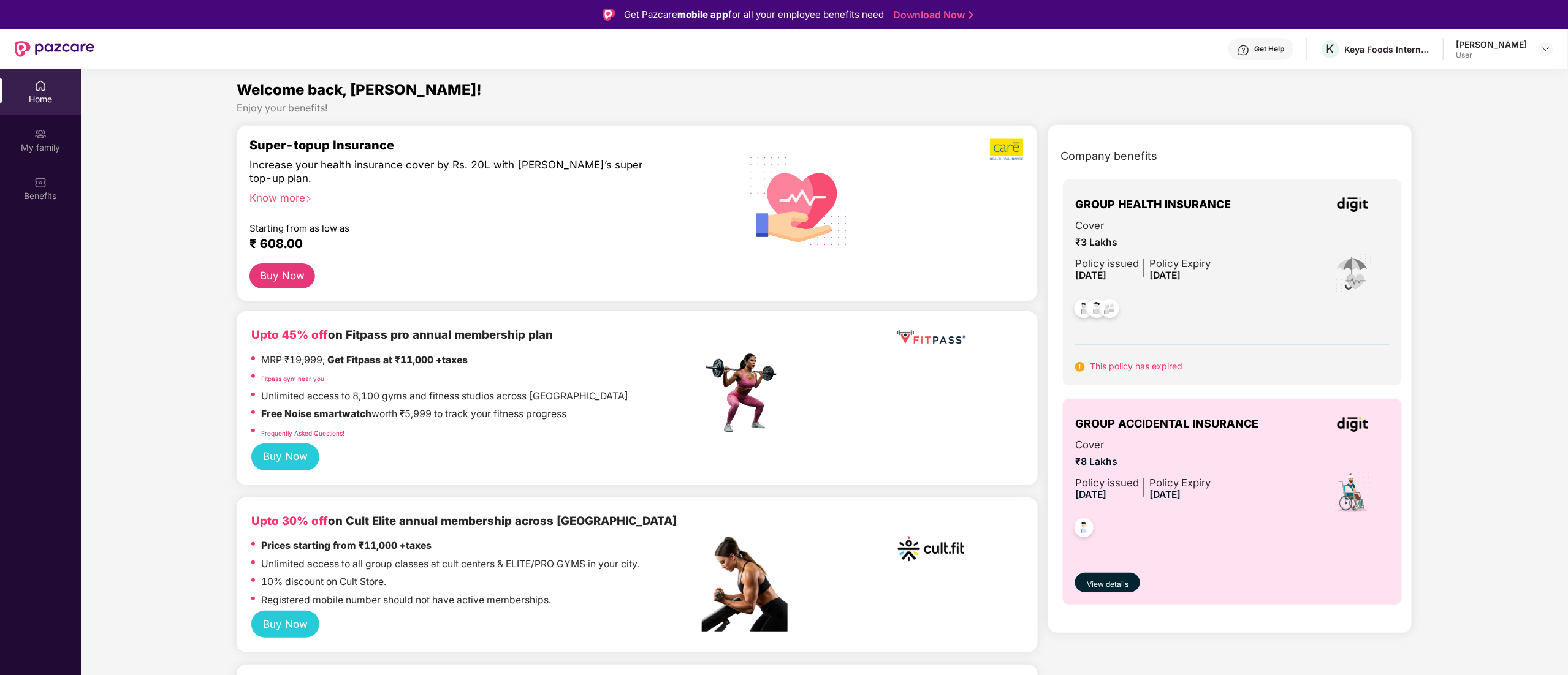
click at [1315, 251] on div "Cover ₹3 Lakhs Policy issued [DATE] Policy Expiry [DATE]" at bounding box center [1232, 273] width 315 height 112
click at [631, 14] on div "Get Pazcare mobile app for all your employee benefits need" at bounding box center [754, 14] width 260 height 14
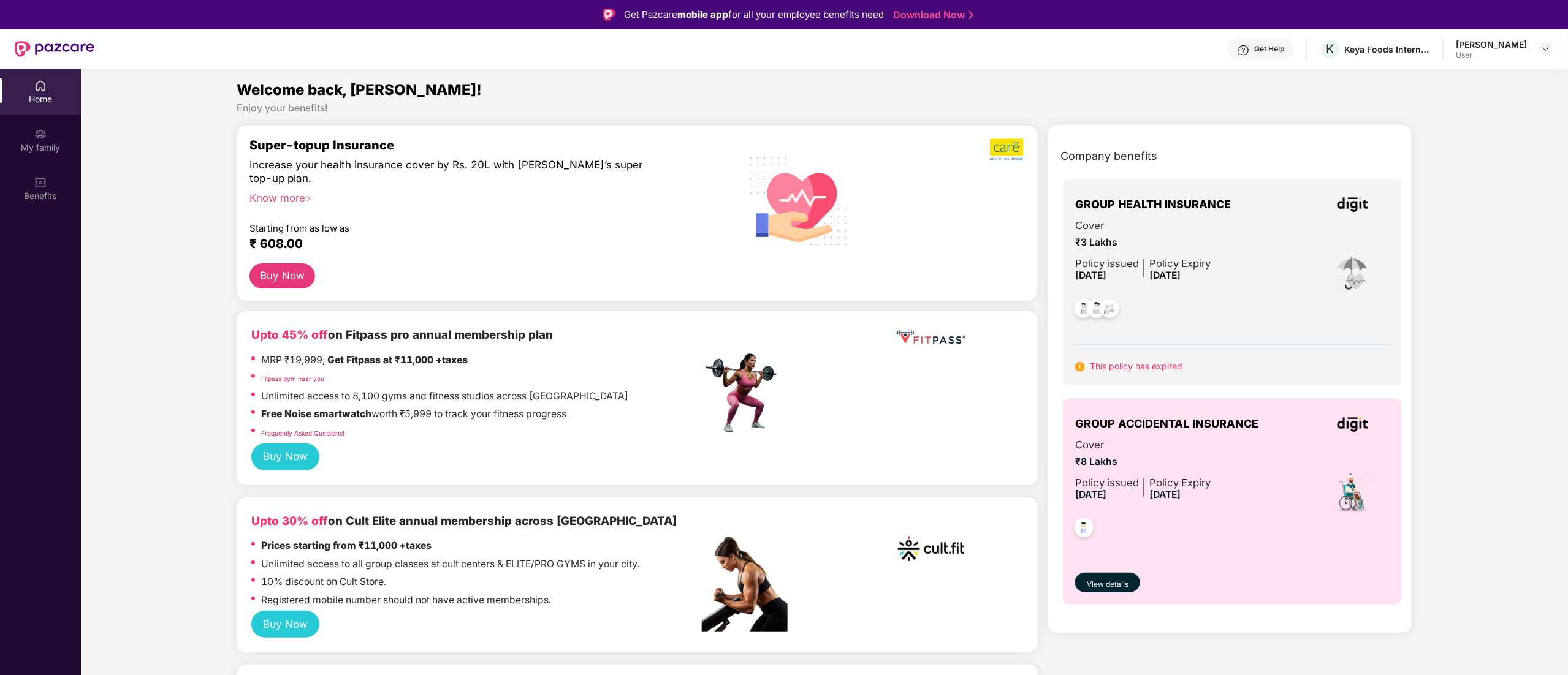
click at [268, 342] on div "Upto 45% off on Fitpass pro annual membership plan" at bounding box center [476, 334] width 450 height 17
click at [278, 144] on div "Super-topup Insurance" at bounding box center [476, 145] width 453 height 14
click at [359, 88] on span "Welcome back, [PERSON_NAME]!" at bounding box center [359, 90] width 245 height 17
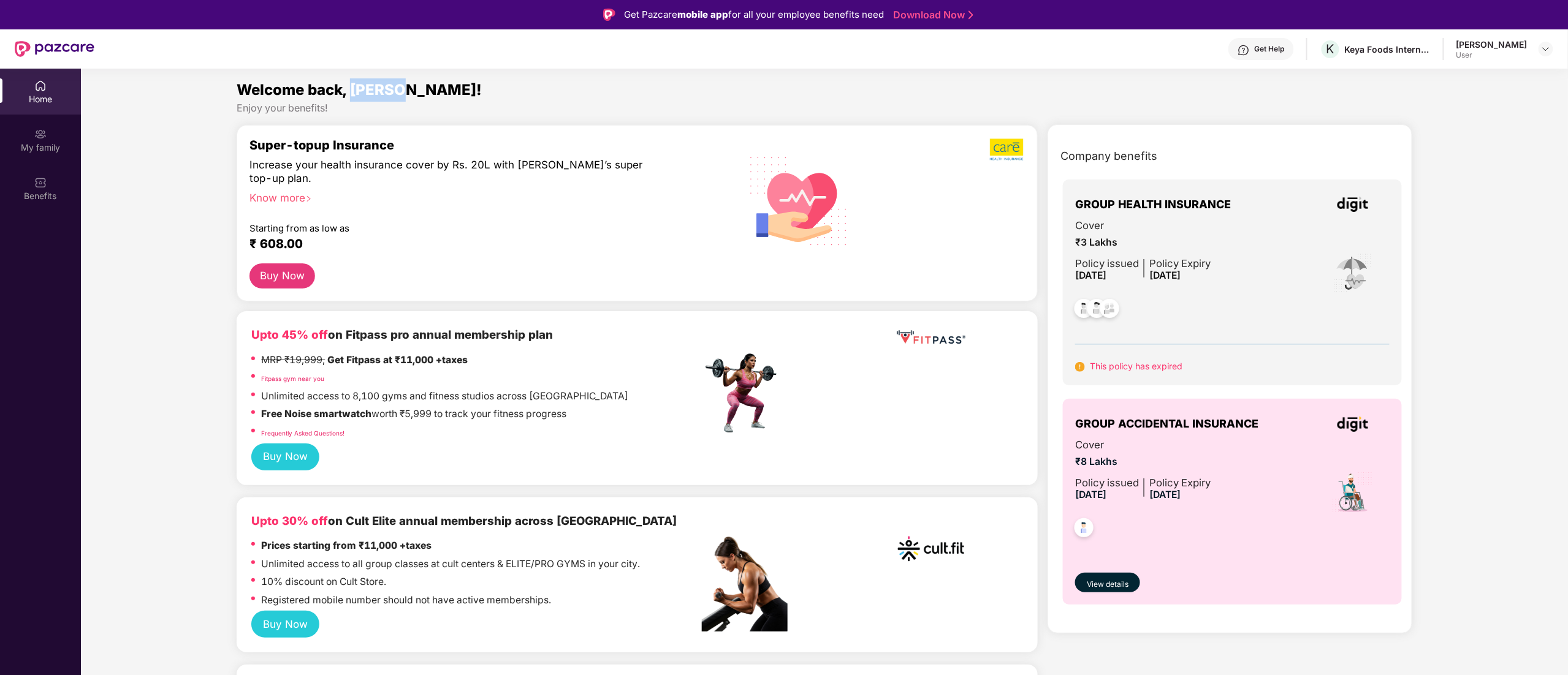
click at [359, 88] on span "Welcome back, [PERSON_NAME]!" at bounding box center [359, 90] width 245 height 17
click at [427, 106] on div "Enjoy your benefits!" at bounding box center [824, 108] width 1175 height 13
click at [1546, 44] on img at bounding box center [1546, 49] width 10 height 10
click at [1105, 580] on span "View details" at bounding box center [1108, 585] width 42 height 11
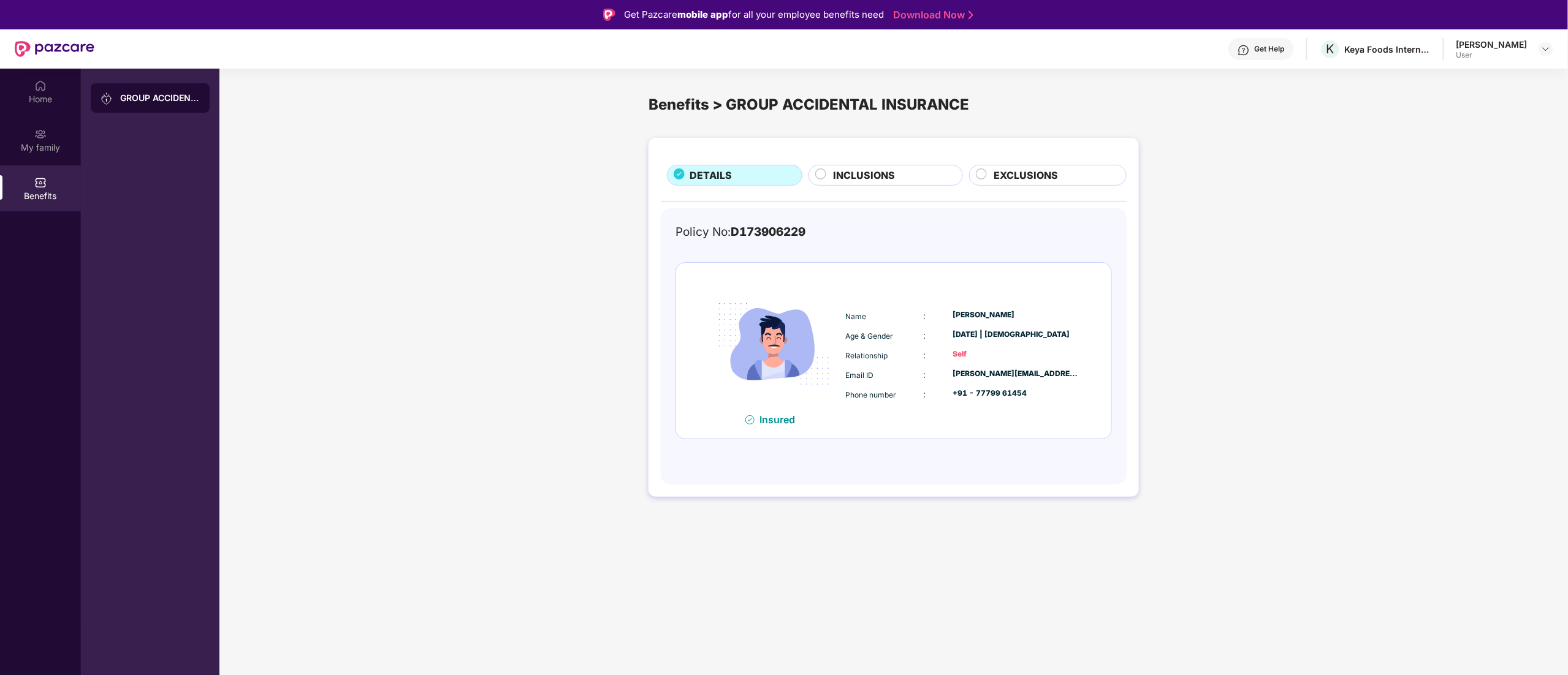
click at [852, 172] on span "INCLUSIONS" at bounding box center [864, 175] width 62 height 15
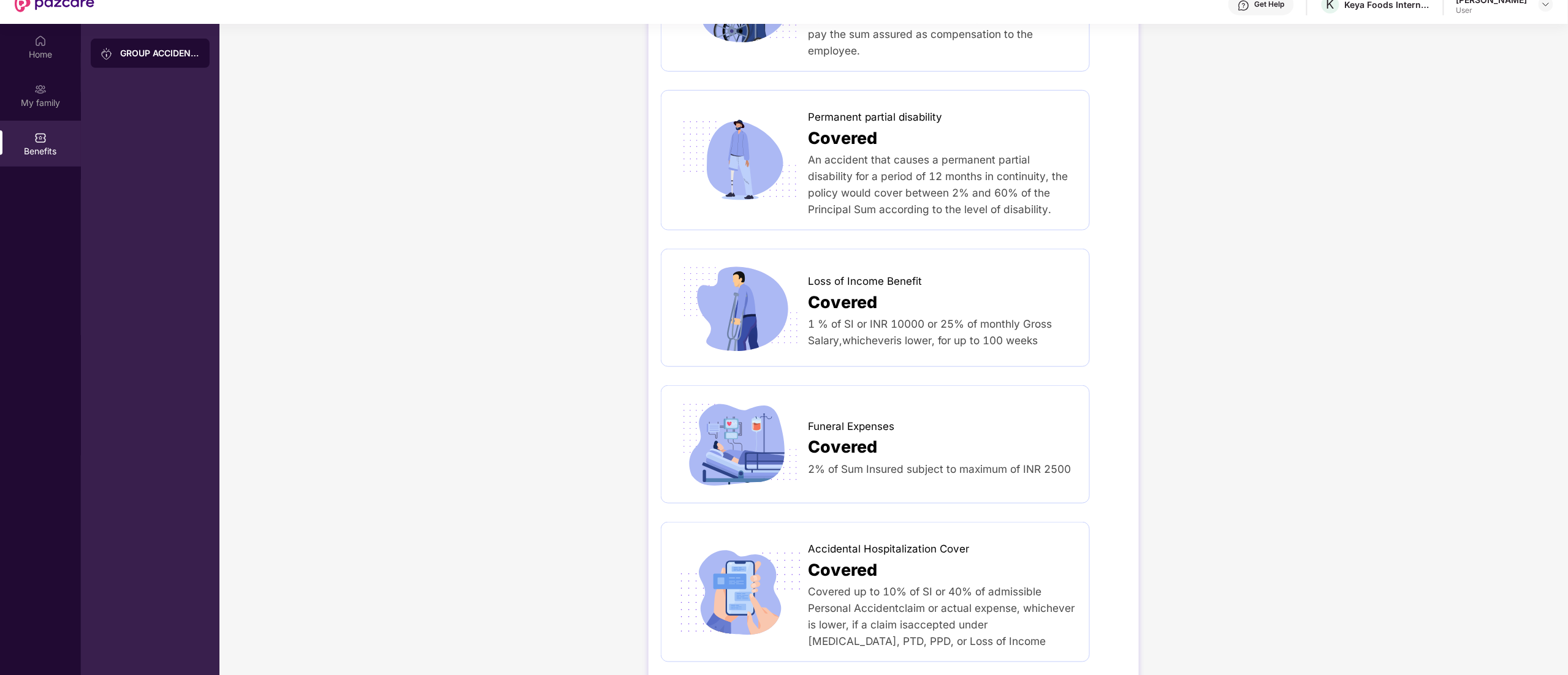
scroll to position [68, 0]
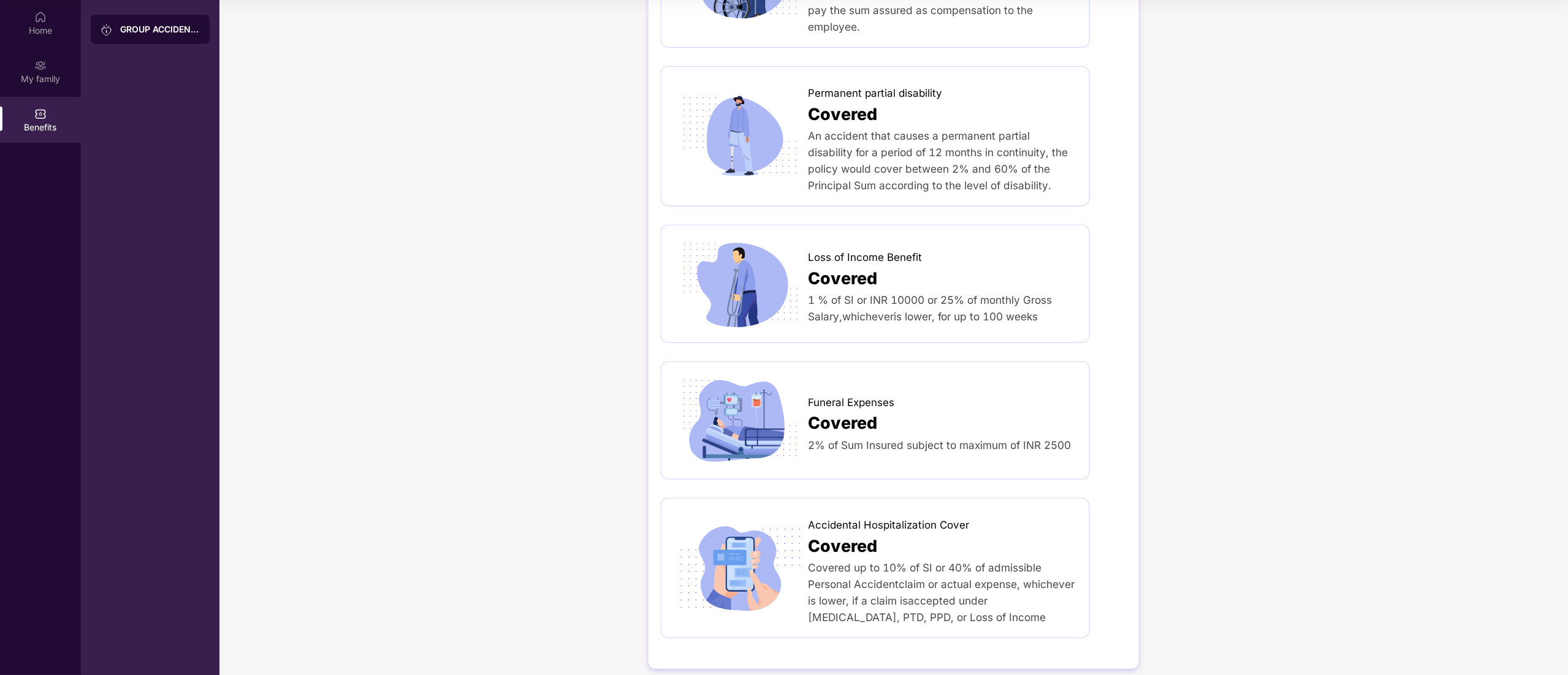
click at [741, 238] on img at bounding box center [740, 284] width 133 height 93
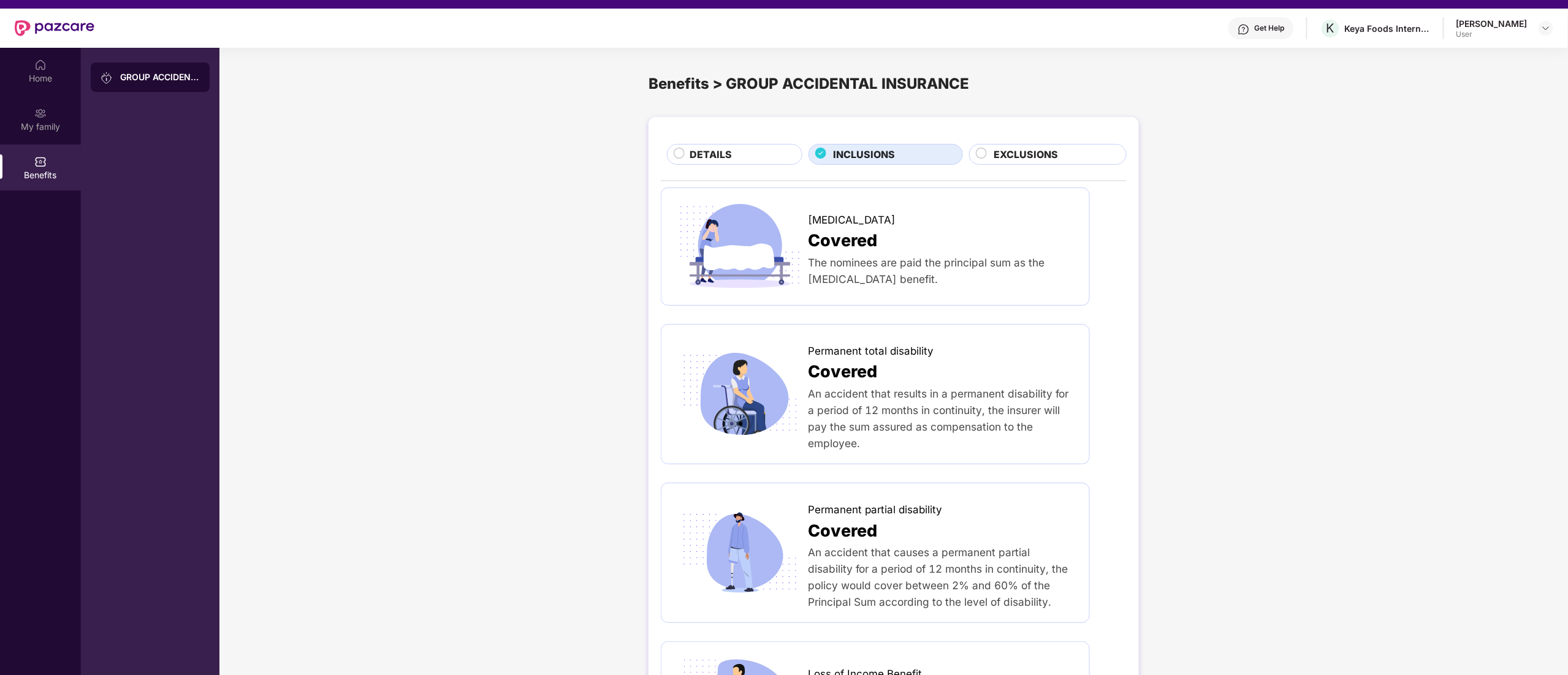
scroll to position [0, 0]
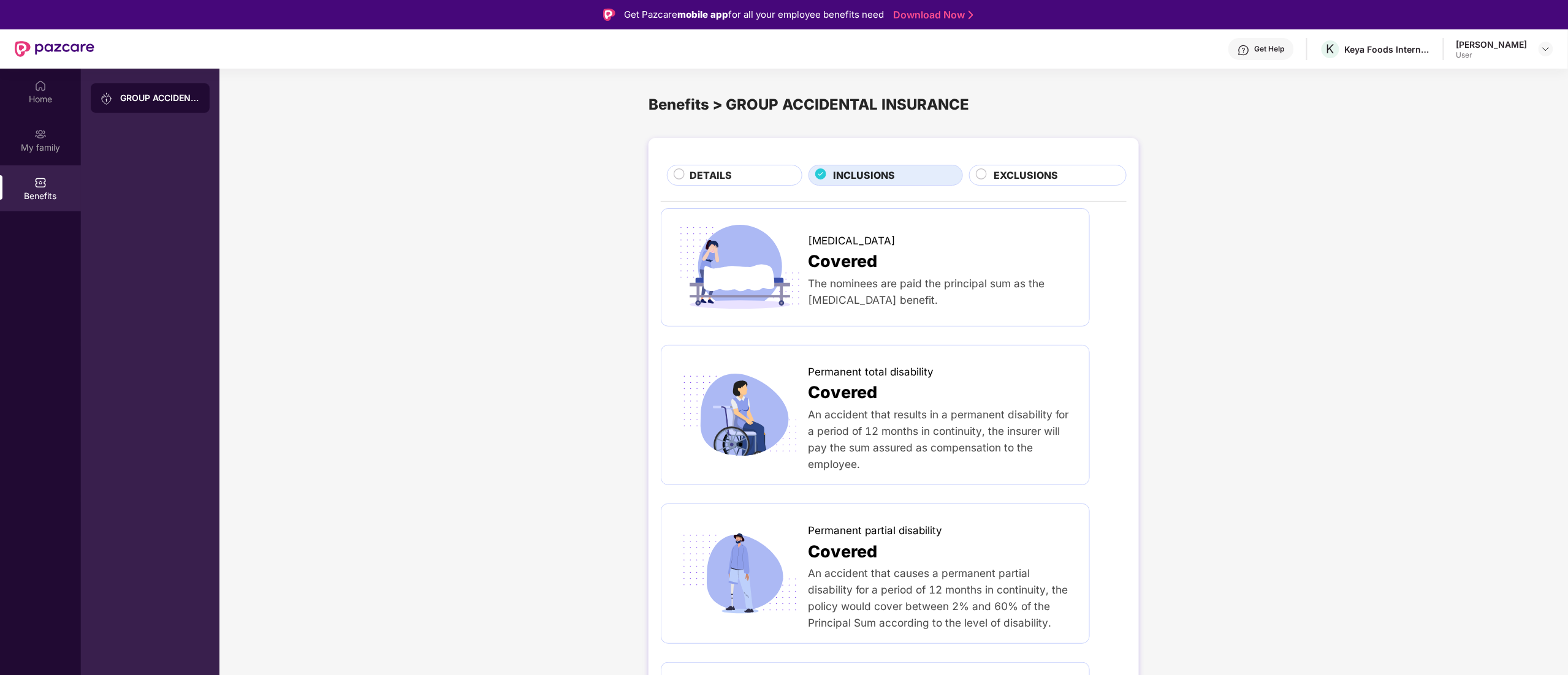
click at [819, 99] on div "Benefits > GROUP ACCIDENTAL INSURANCE" at bounding box center [894, 105] width 491 height 24
click at [906, 109] on div "Benefits > GROUP ACCIDENTAL INSURANCE" at bounding box center [894, 105] width 491 height 24
drag, startPoint x: 724, startPoint y: 106, endPoint x: 989, endPoint y: 100, distance: 265.1
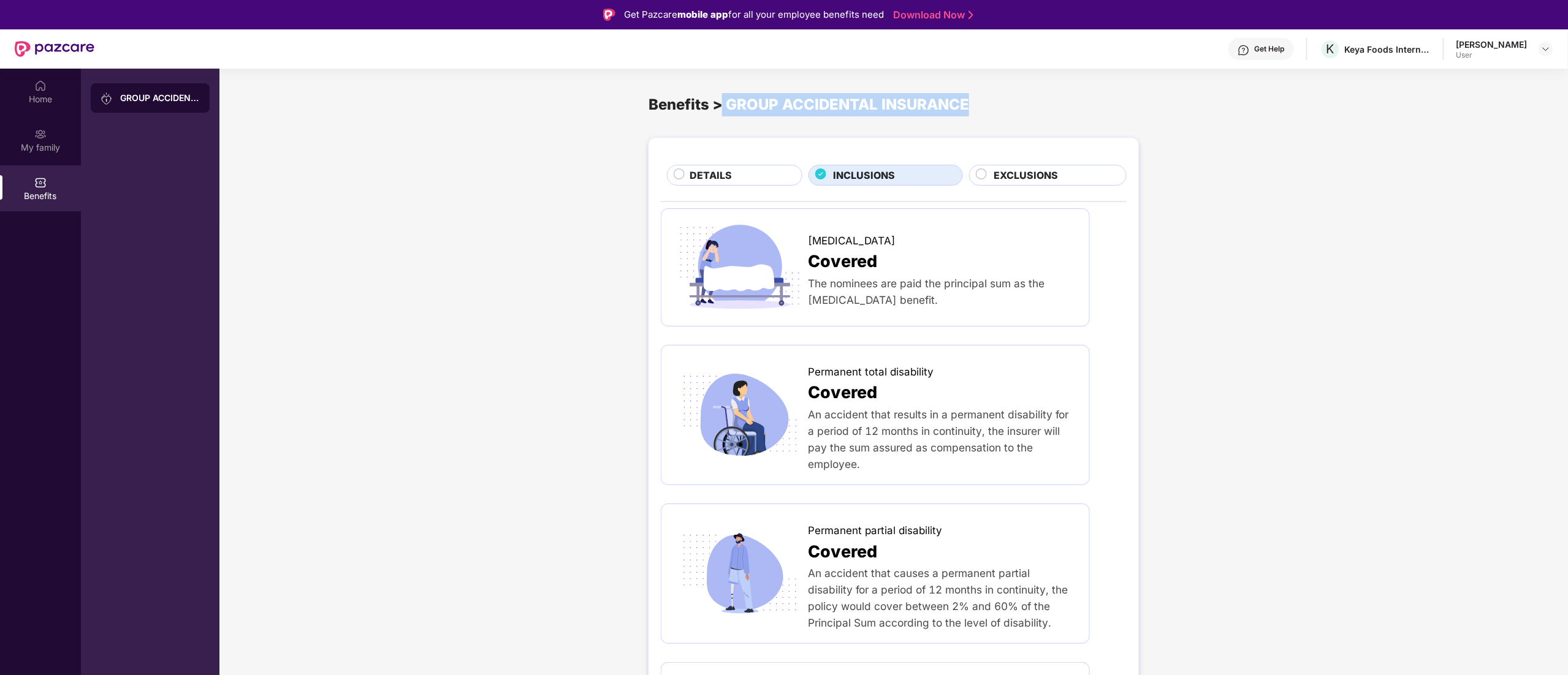
click at [989, 100] on div "Benefits > GROUP ACCIDENTAL INSURANCE" at bounding box center [894, 105] width 491 height 24
click at [915, 106] on div "Benefits > GROUP ACCIDENTAL INSURANCE" at bounding box center [894, 105] width 491 height 24
click at [1553, 43] on div at bounding box center [1545, 49] width 14 height 14
click at [1545, 46] on img at bounding box center [1546, 49] width 10 height 10
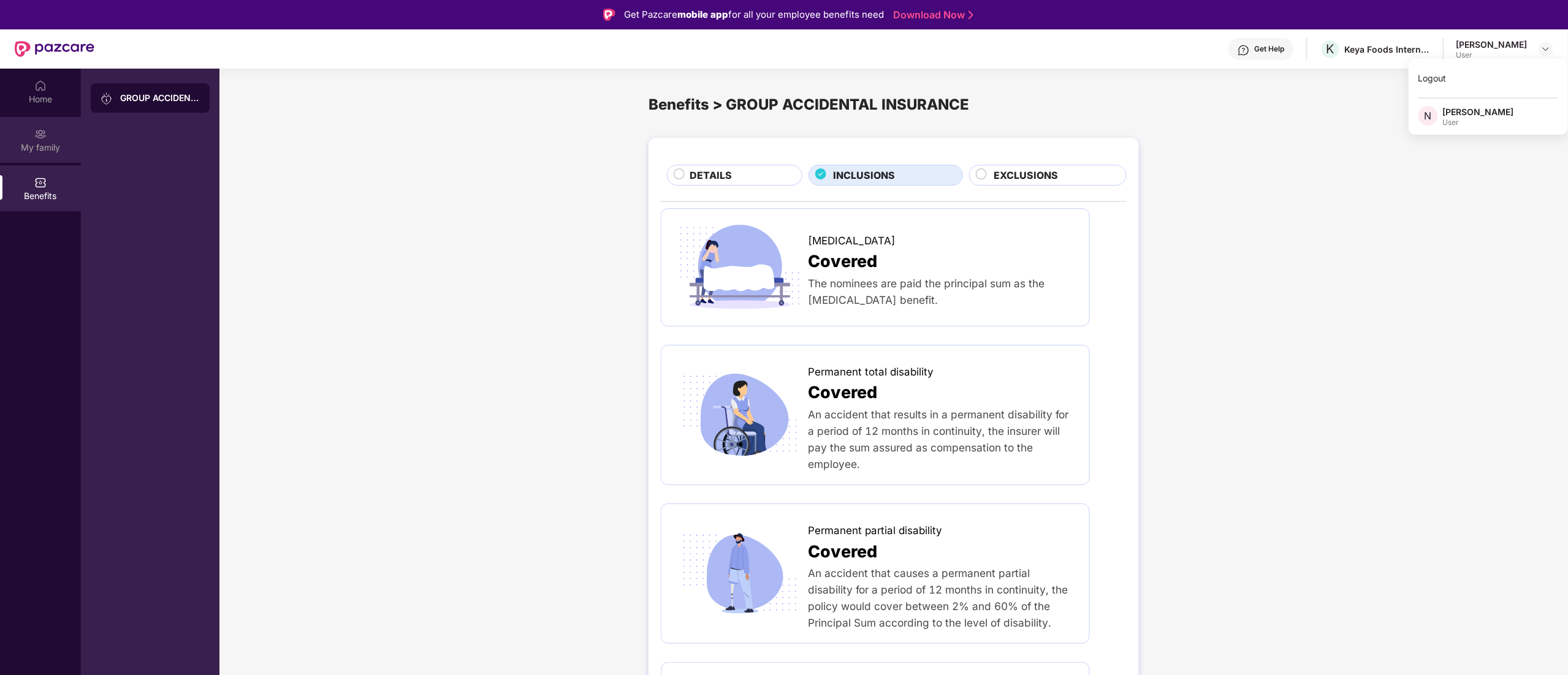
click at [33, 134] on div "My family" at bounding box center [40, 140] width 81 height 46
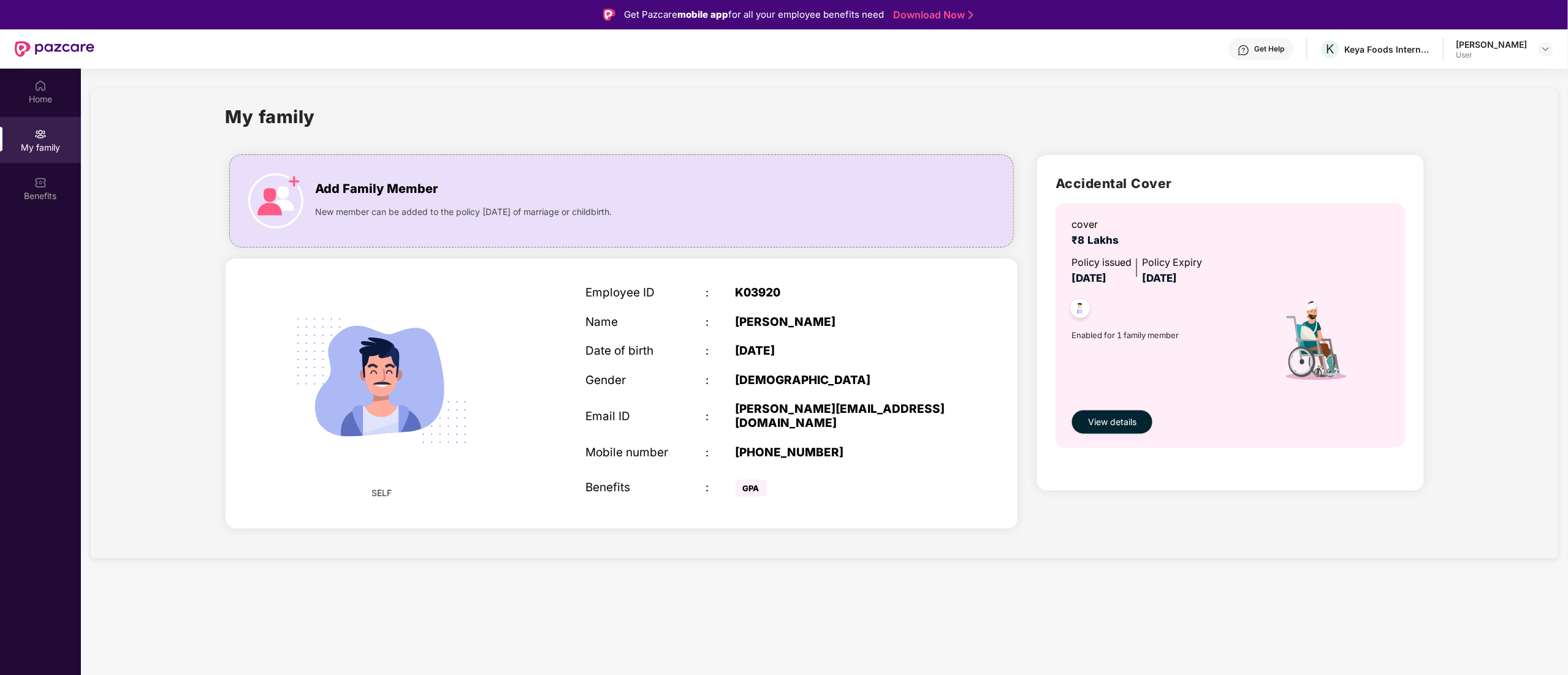
click at [744, 481] on span "GPA" at bounding box center [751, 488] width 31 height 17
click at [608, 481] on div "Benefits" at bounding box center [645, 487] width 119 height 14
click at [1092, 182] on h2 "Accidental Cover" at bounding box center [1231, 183] width 349 height 21
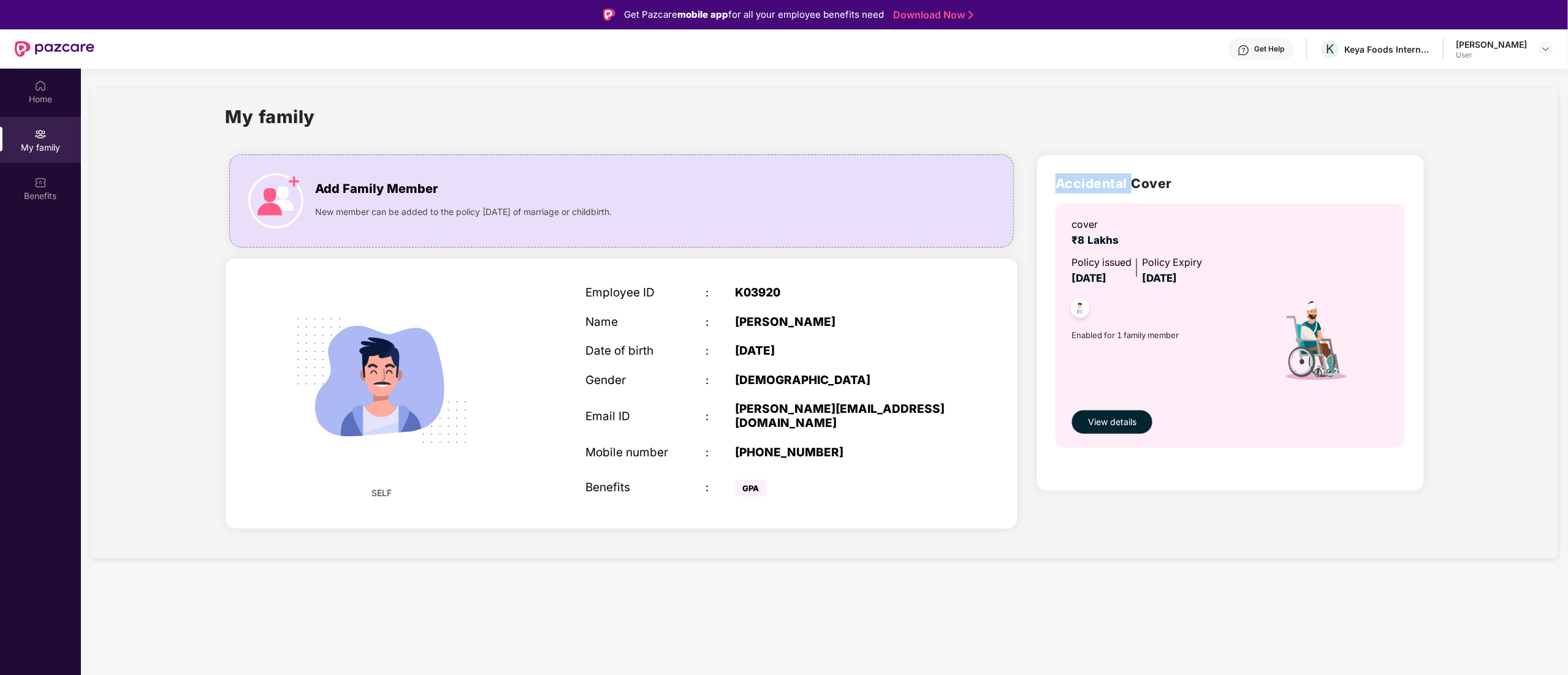
click at [1092, 182] on h2 "Accidental Cover" at bounding box center [1231, 183] width 349 height 21
click at [757, 291] on div "K03920" at bounding box center [840, 293] width 210 height 14
click at [751, 325] on div "[PERSON_NAME]" at bounding box center [840, 323] width 210 height 14
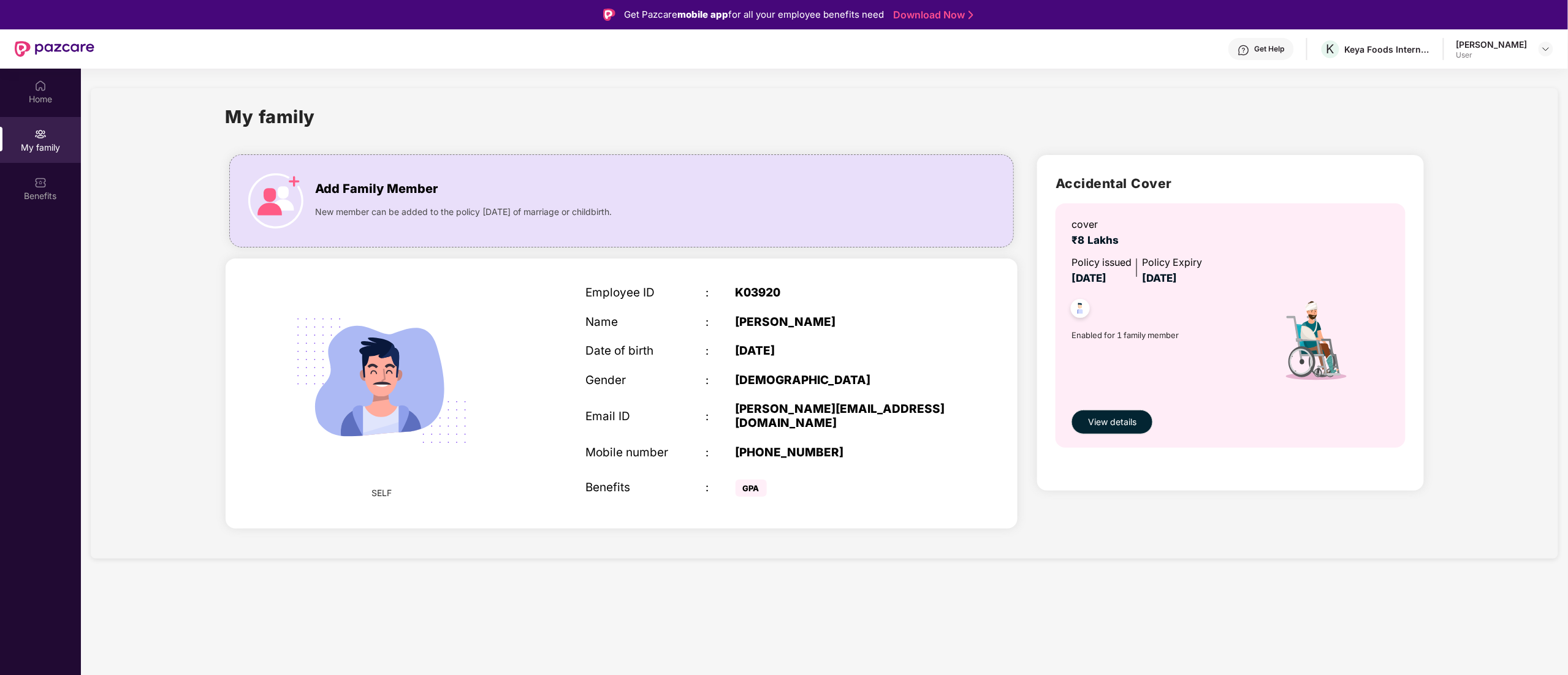
click at [751, 325] on div "[PERSON_NAME]" at bounding box center [840, 323] width 210 height 14
drag, startPoint x: 1170, startPoint y: 330, endPoint x: 1049, endPoint y: 325, distance: 121.1
click at [1052, 327] on div "Accidental Cover cover ₹8 Lakhs Policy issued [DATE] Policy Expiry [DATE] Enabl…" at bounding box center [1230, 323] width 386 height 336
click at [1193, 332] on span "Enabled for 1 family member" at bounding box center [1165, 335] width 187 height 12
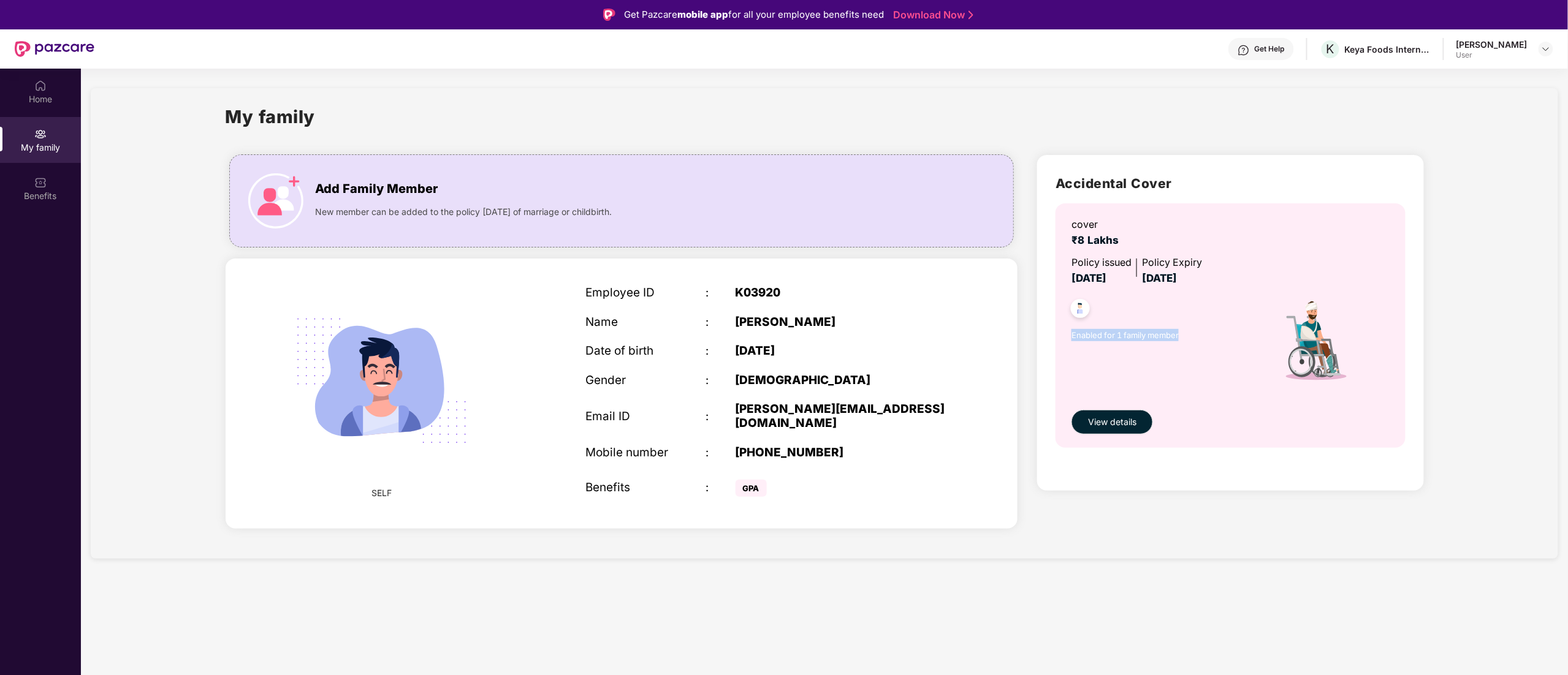
drag, startPoint x: 1186, startPoint y: 330, endPoint x: 998, endPoint y: 335, distance: 188.1
click at [1062, 338] on div "cover ₹8 Lakhs Policy issued [DATE] Policy Expiry [DATE] Enabled for 1 family m…" at bounding box center [1231, 326] width 349 height 244
click at [769, 341] on div "Employee ID : K03920 Name : [PERSON_NAME] Date of birth : [DEMOGRAPHIC_DATA] Ge…" at bounding box center [765, 393] width 384 height 245
drag, startPoint x: 586, startPoint y: 297, endPoint x: 801, endPoint y: 320, distance: 216.2
click at [801, 320] on div "Employee ID : K03920 Name : [PERSON_NAME] Date of birth : [DEMOGRAPHIC_DATA] Ge…" at bounding box center [765, 393] width 384 height 245
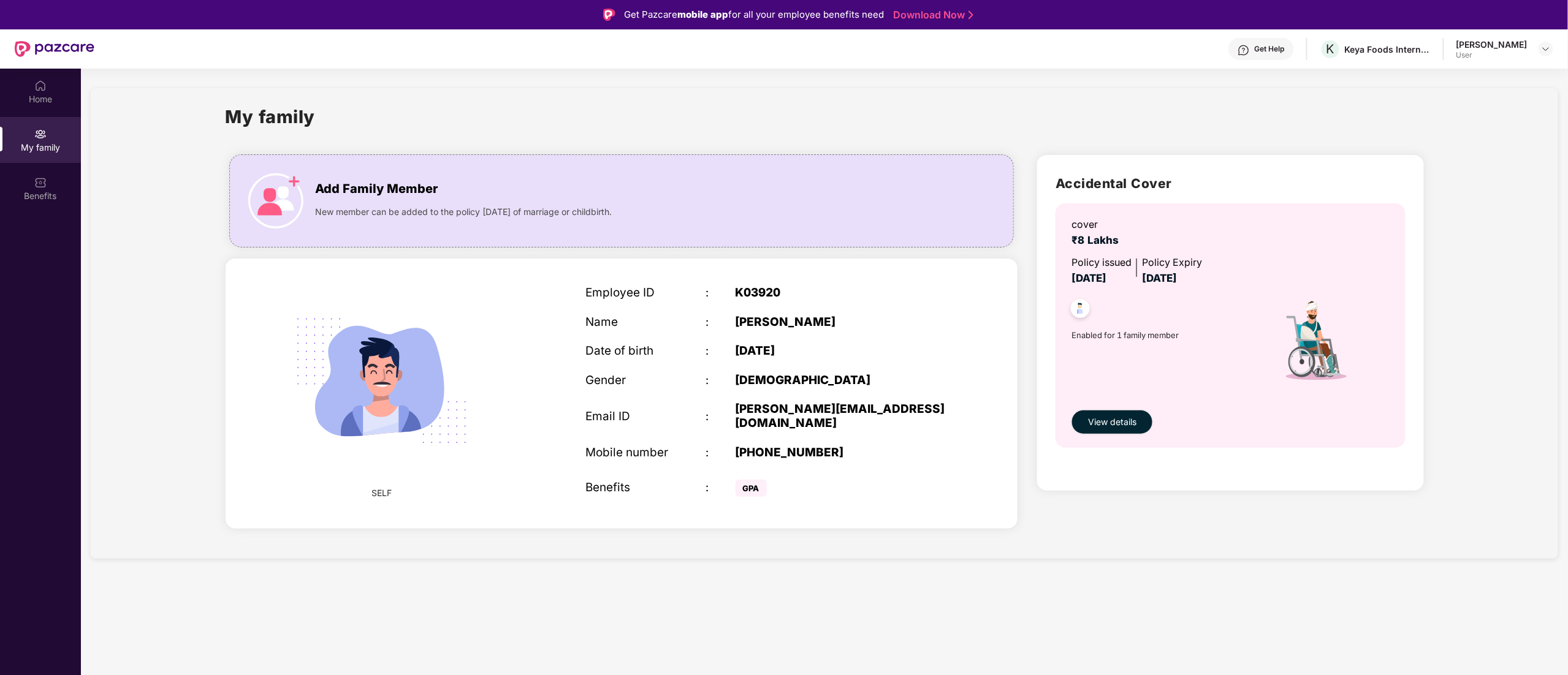
click at [725, 387] on div ":" at bounding box center [721, 380] width 30 height 14
click at [1105, 415] on span "View details" at bounding box center [1112, 422] width 49 height 14
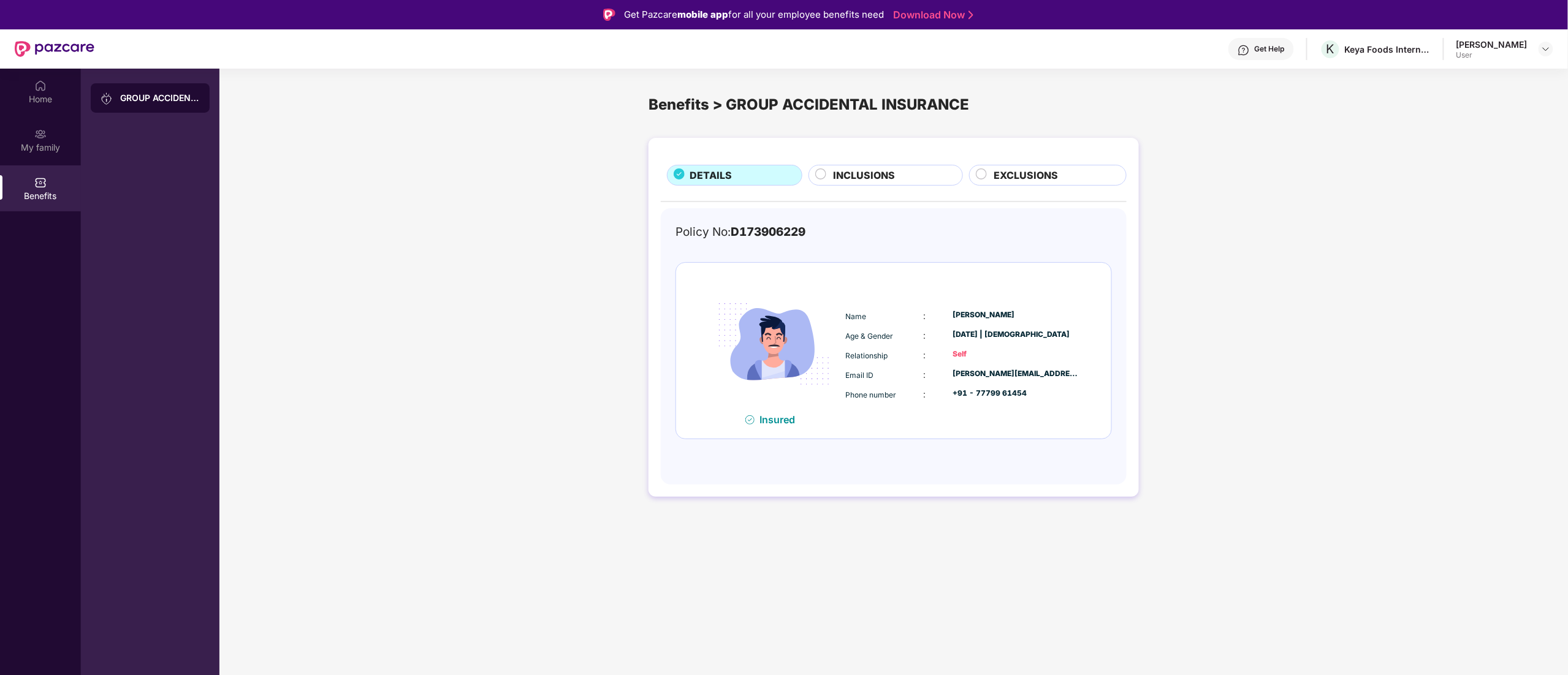
click at [906, 158] on div "DETAILS INCLUSIONS EXCLUSIONS Policy No: D173906229 Insured Name : [PERSON_NAME…" at bounding box center [894, 317] width 491 height 359
click at [897, 174] on div "INCLUSIONS" at bounding box center [892, 176] width 129 height 17
